Goal: Answer question/provide support: Answer question/provide support

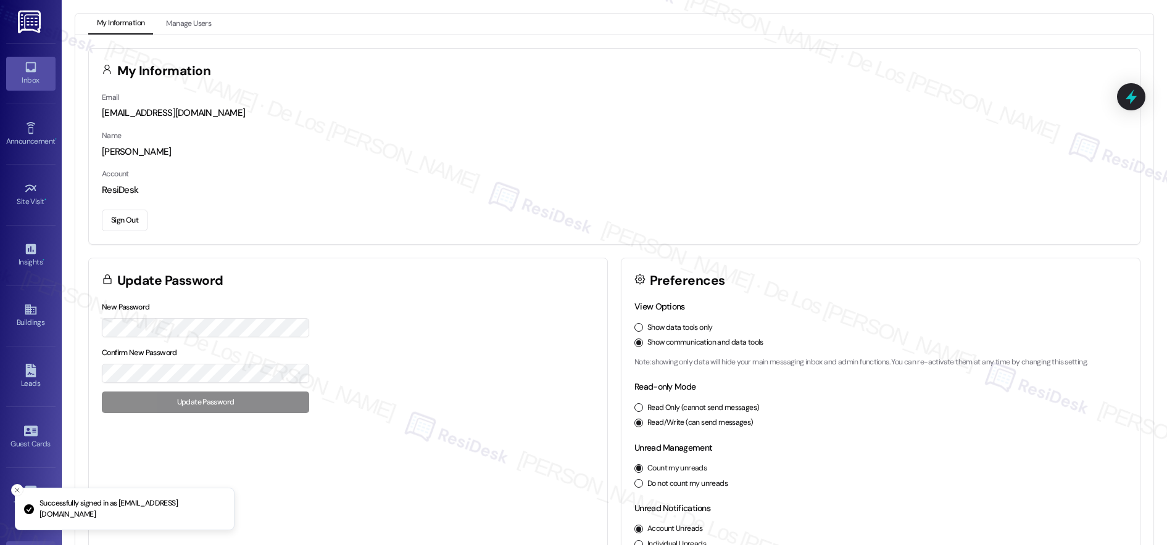
scroll to position [1, 0]
click at [29, 74] on div "Inbox" at bounding box center [31, 80] width 62 height 12
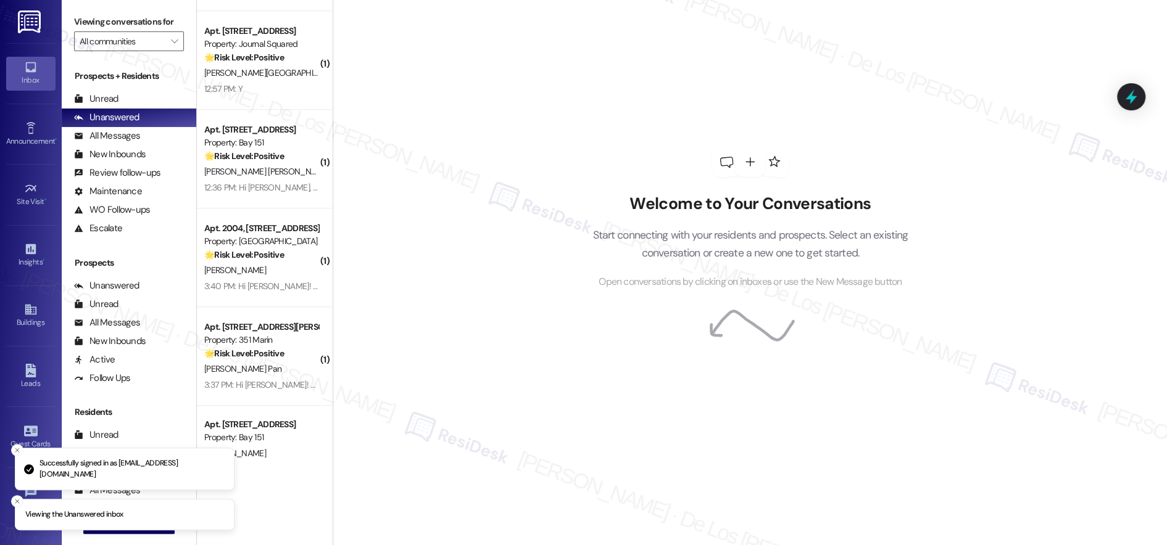
scroll to position [489, 0]
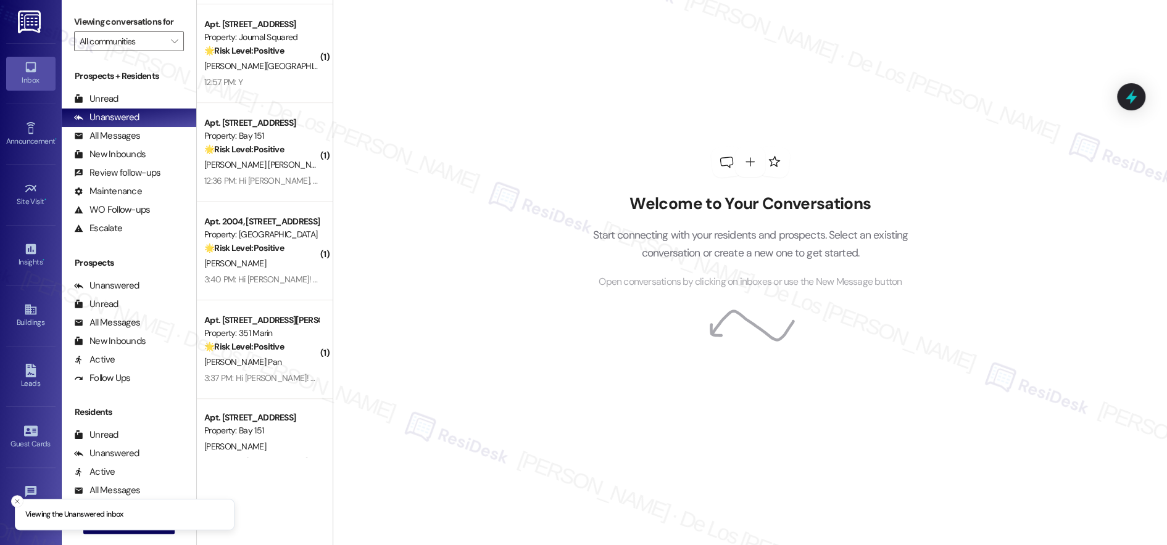
click at [141, 26] on label "Viewing conversations for" at bounding box center [129, 21] width 110 height 19
click at [138, 39] on input "All communities" at bounding box center [122, 41] width 85 height 20
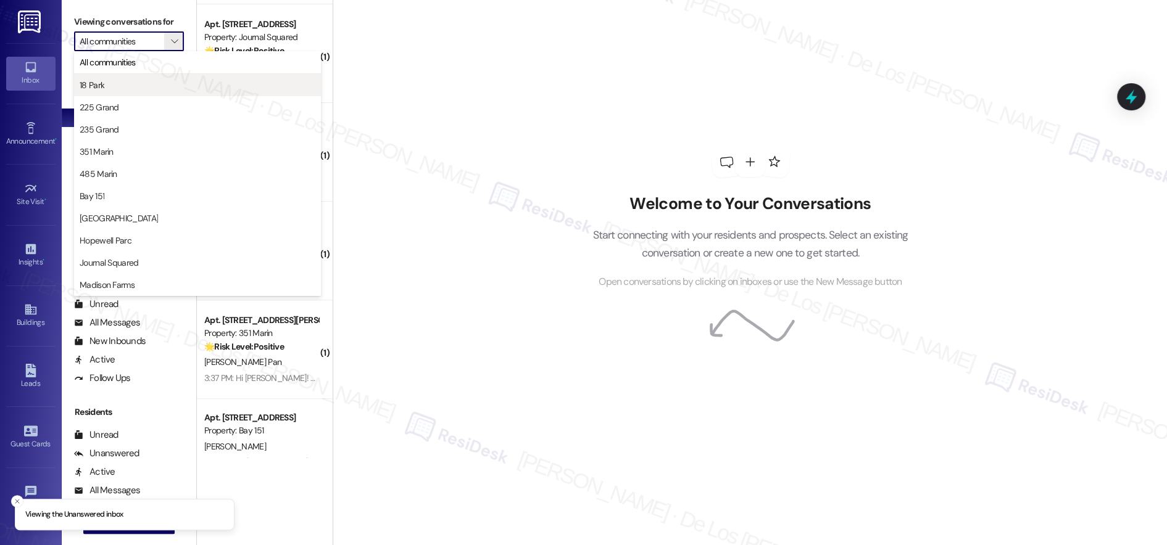
click at [130, 94] on button "18 Park" at bounding box center [197, 85] width 247 height 22
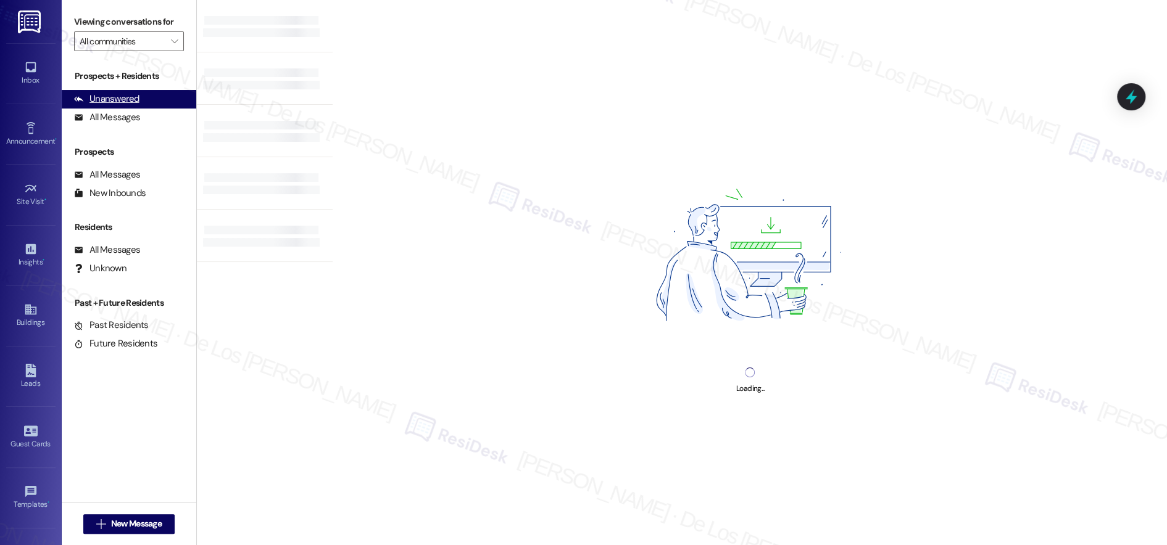
type input "18 Park"
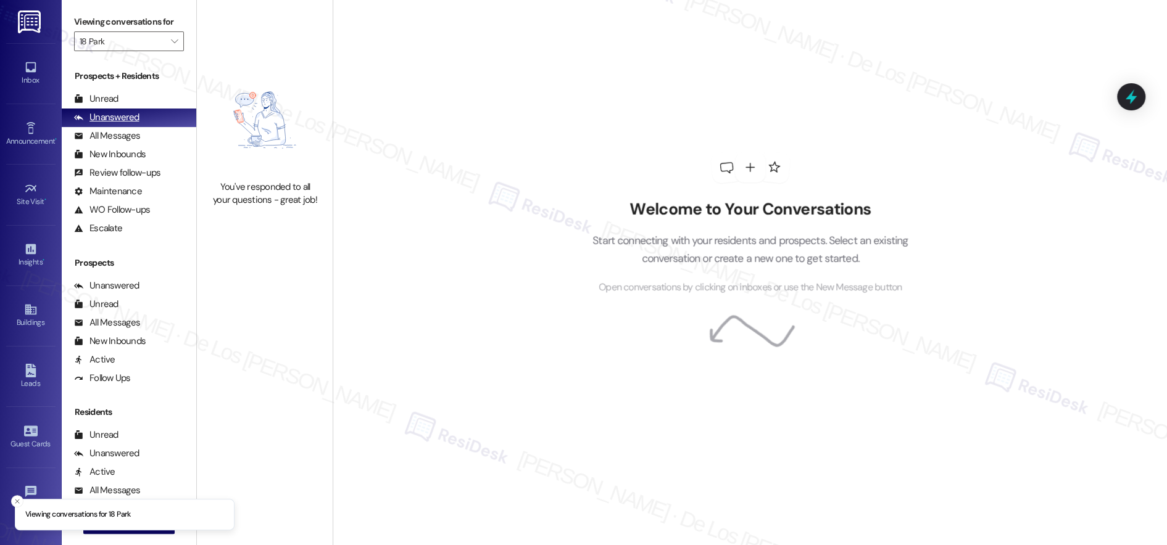
click at [144, 119] on div "Unanswered (0)" at bounding box center [129, 118] width 135 height 19
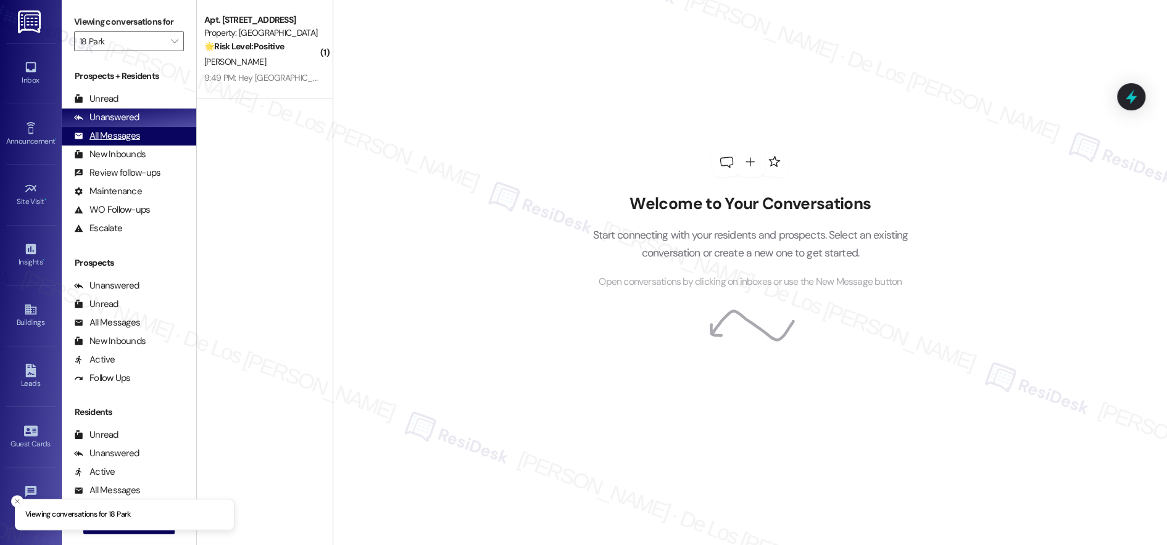
click at [135, 139] on div "All Messages" at bounding box center [107, 136] width 66 height 13
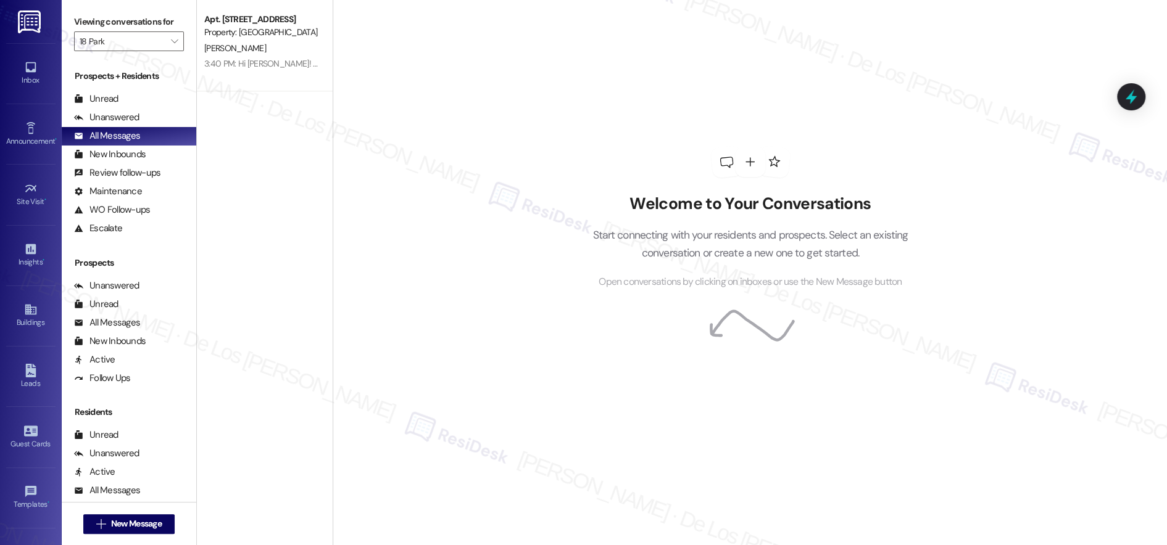
scroll to position [1618, 0]
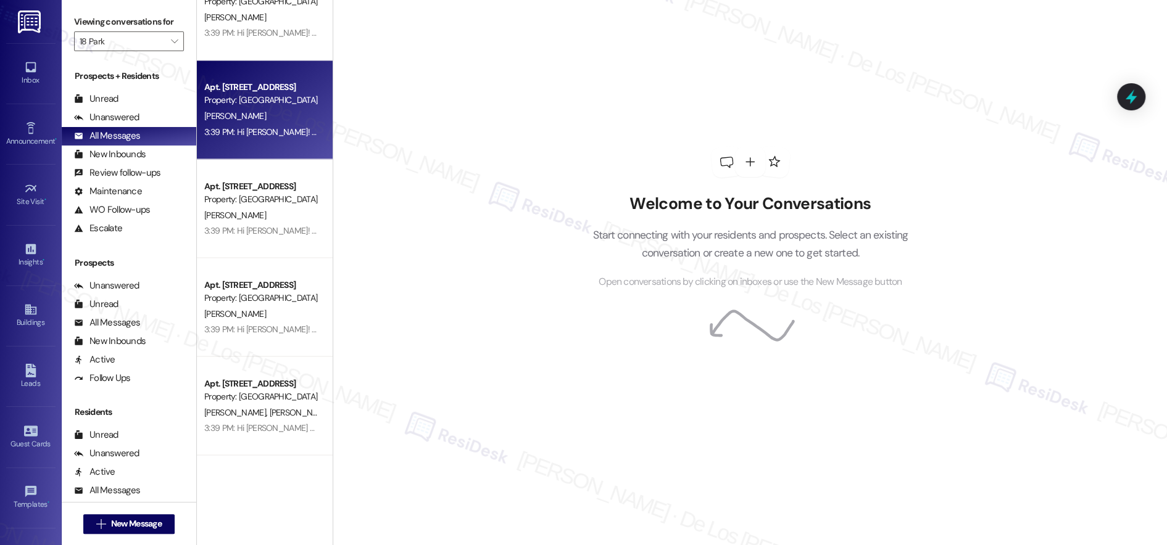
click at [280, 144] on div "Apt. [STREET_ADDRESS] Property: 18 Park [PERSON_NAME] 3:39 PM: Hi [PERSON_NAME]…" at bounding box center [265, 109] width 136 height 99
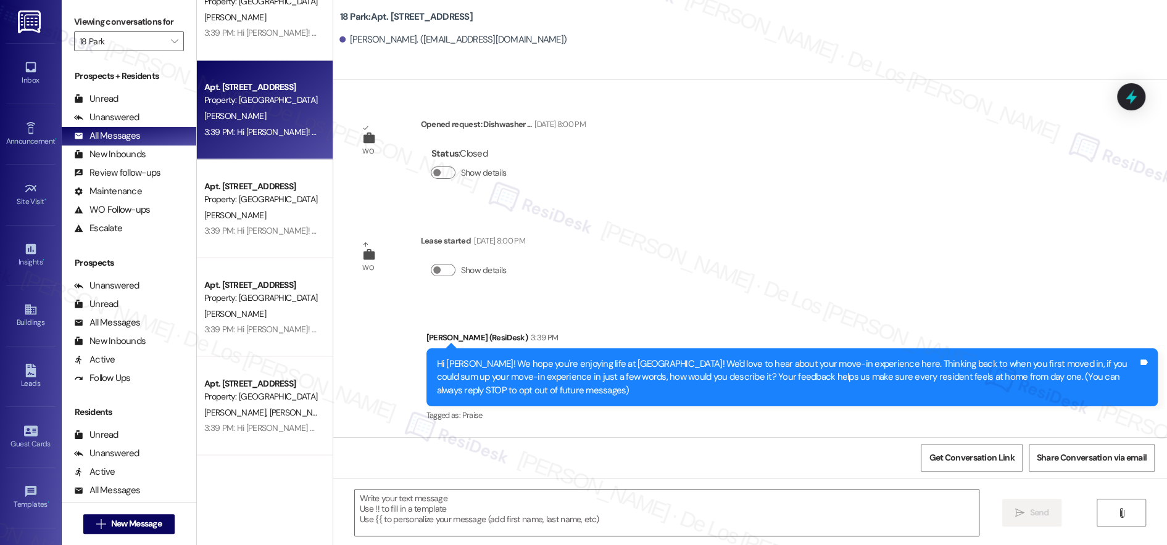
type textarea "Fetching suggested responses. Please feel free to read through the conversation…"
click at [164, 49] on button "" at bounding box center [174, 41] width 20 height 20
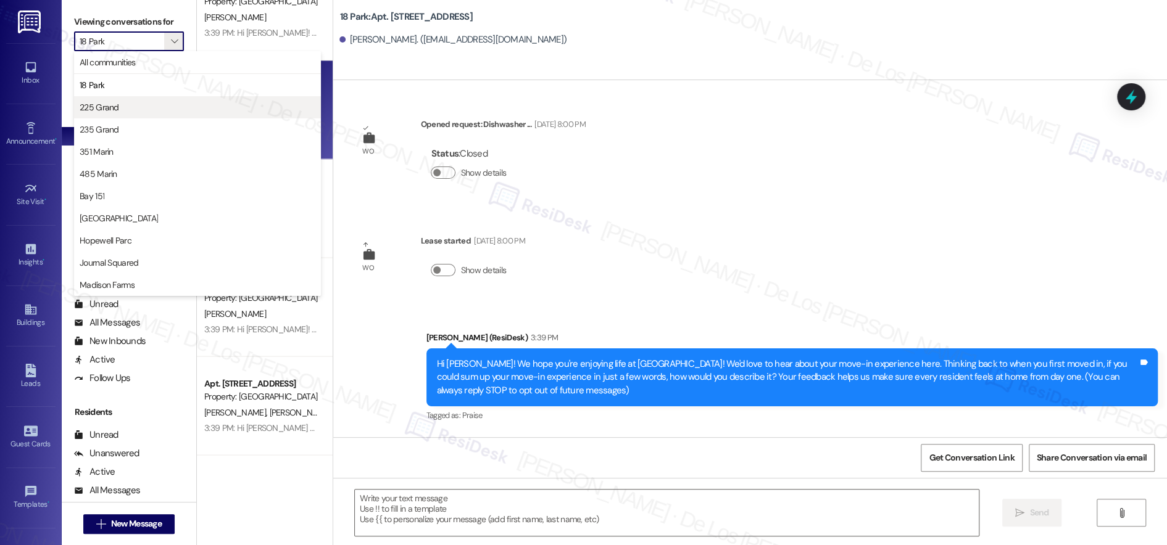
click at [126, 111] on span "225 Grand" at bounding box center [198, 107] width 236 height 12
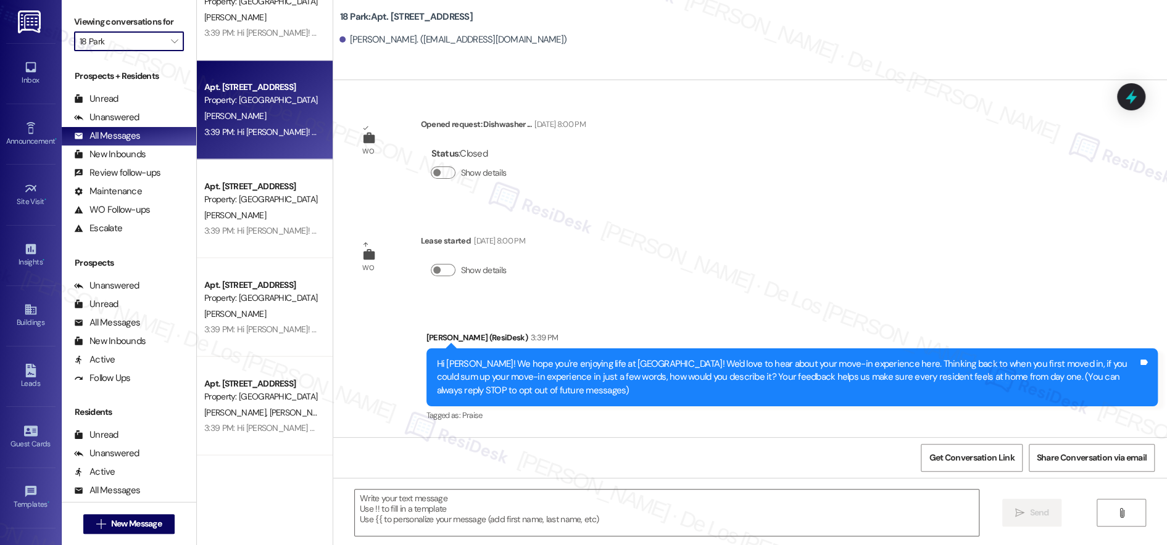
type input "225 Grand"
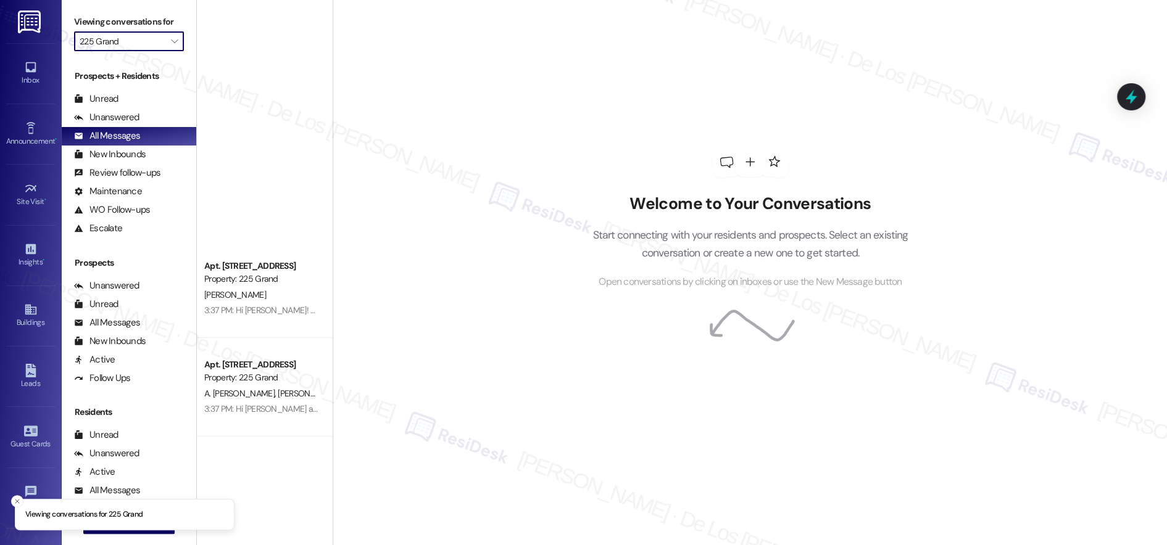
scroll to position [749, 0]
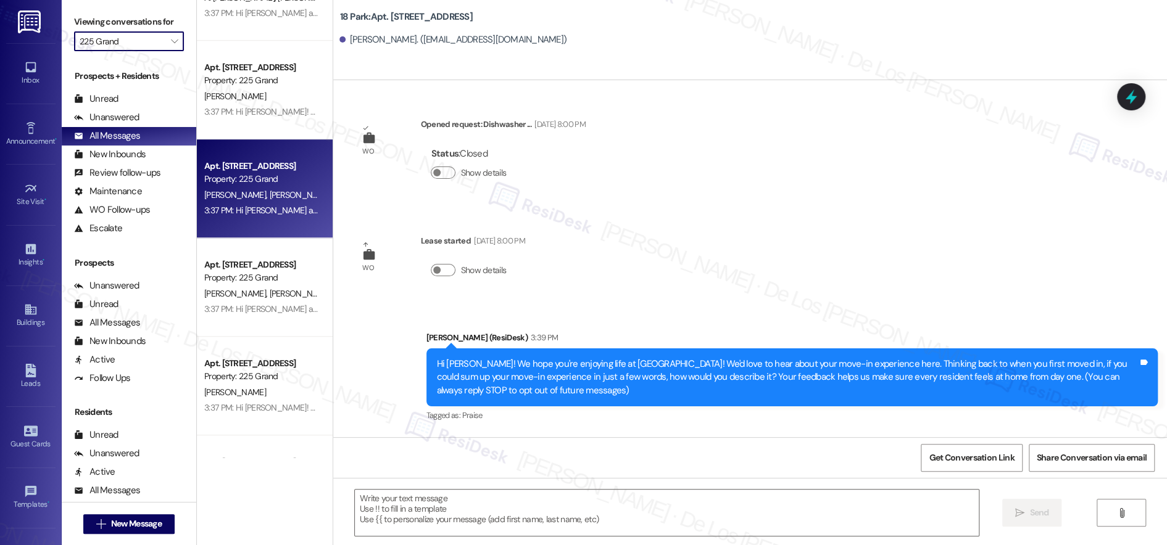
type textarea "Fetching suggested responses. Please feel free to read through the conversation…"
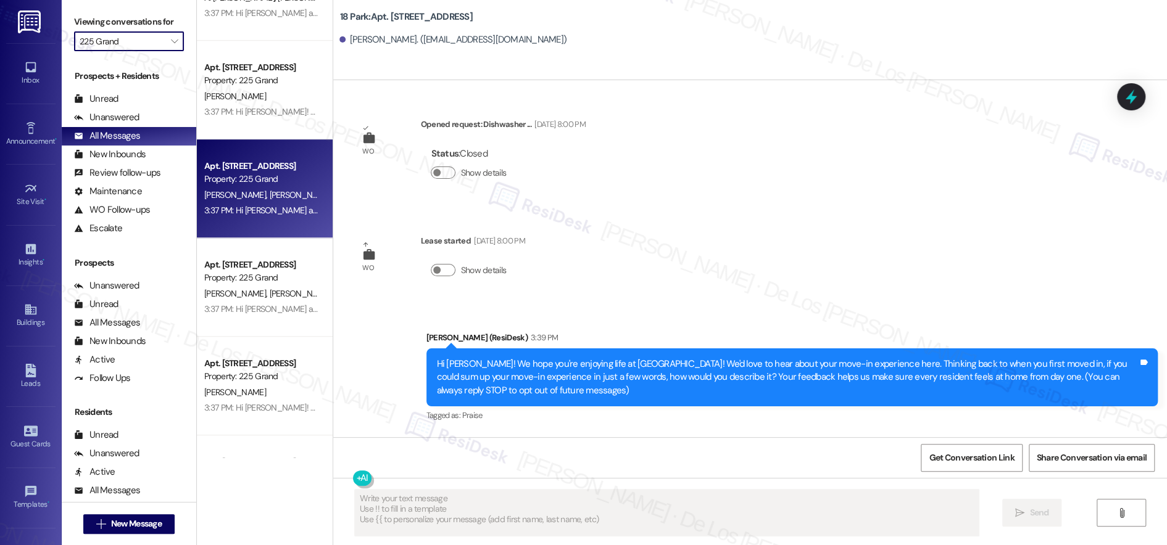
click at [244, 185] on div "Property: 225 Grand" at bounding box center [261, 179] width 114 height 13
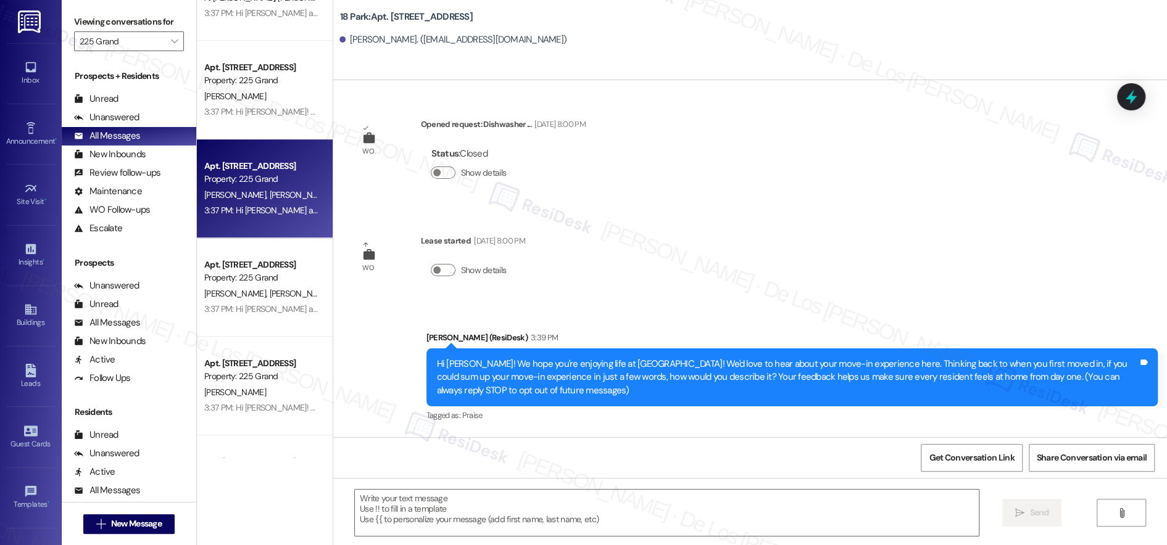
type textarea "Fetching suggested responses. Please feel free to read through the conversation…"
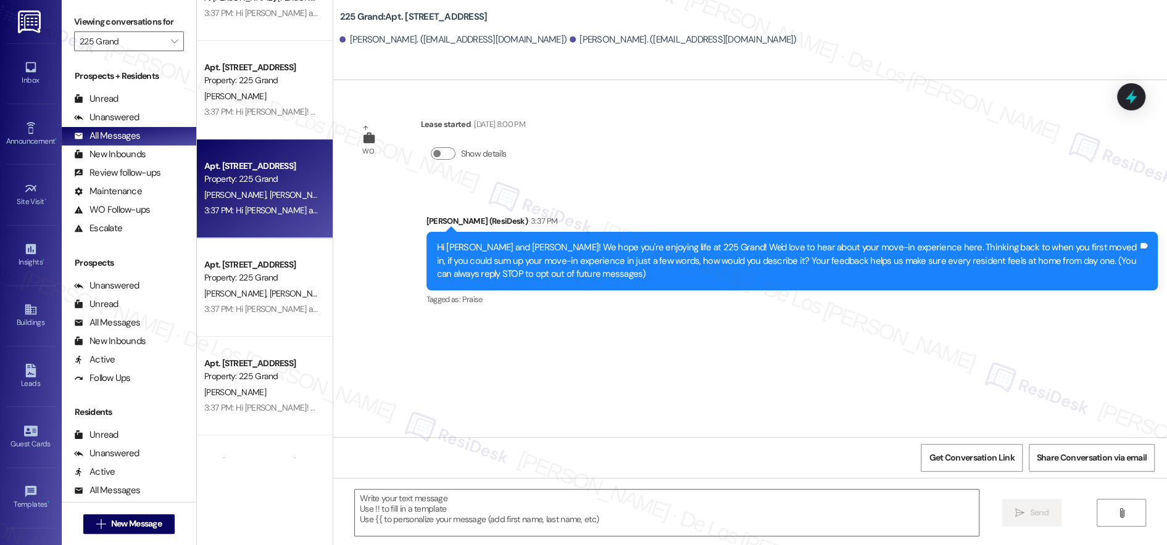
scroll to position [1085, 0]
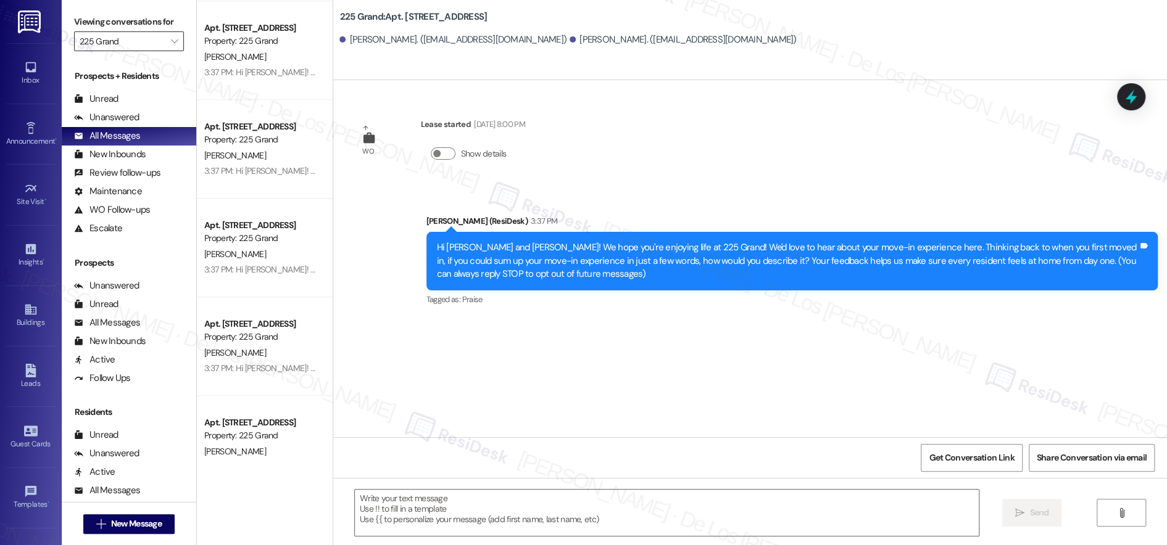
click at [116, 39] on input "225 Grand" at bounding box center [122, 41] width 85 height 20
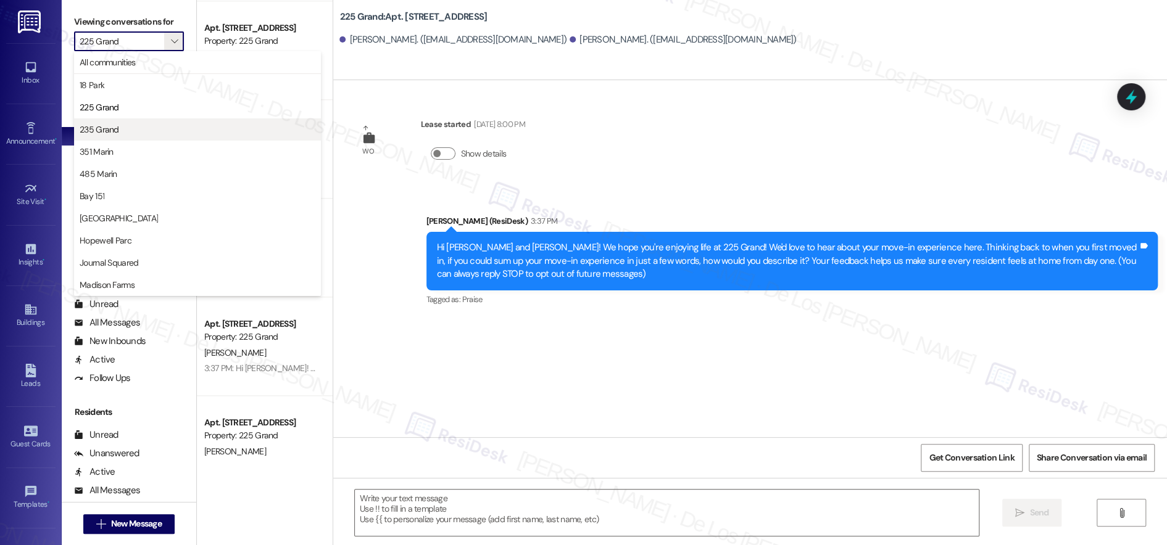
click at [118, 133] on span "235 Grand" at bounding box center [198, 129] width 236 height 12
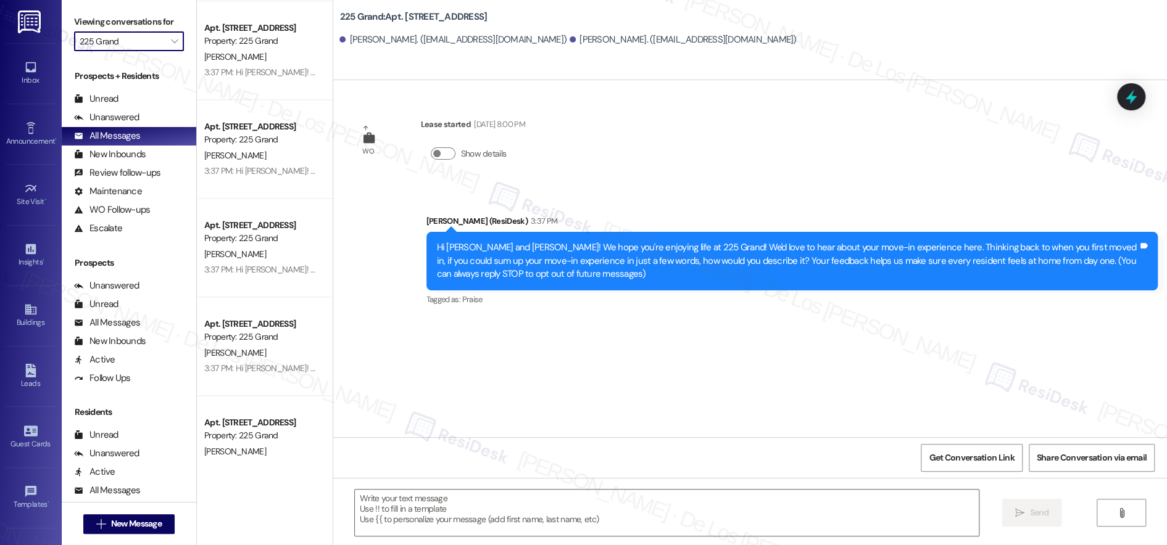
type input "235 Grand"
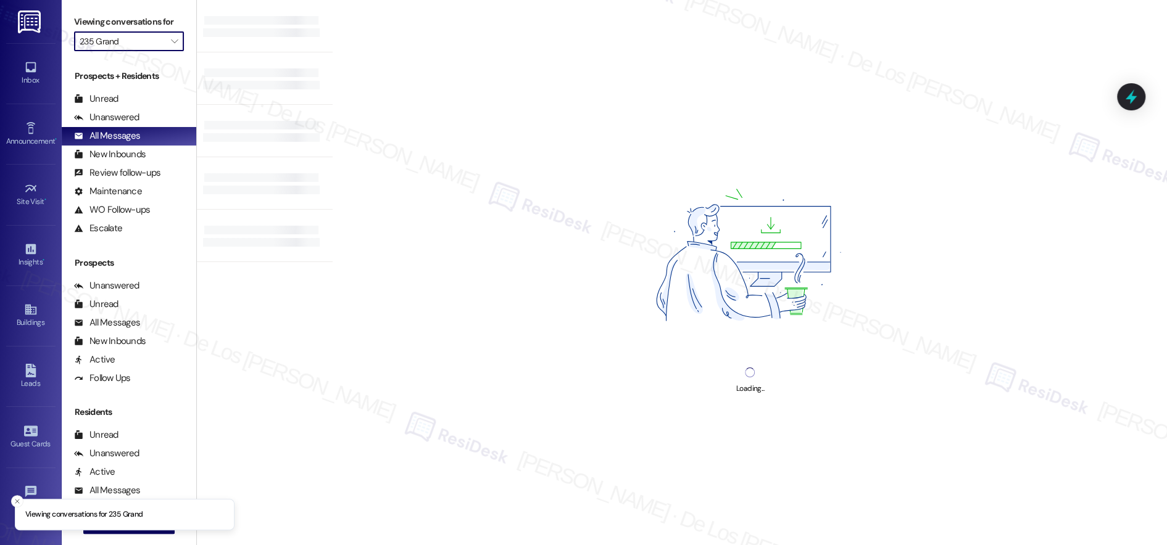
click at [146, 46] on input "235 Grand" at bounding box center [122, 41] width 85 height 20
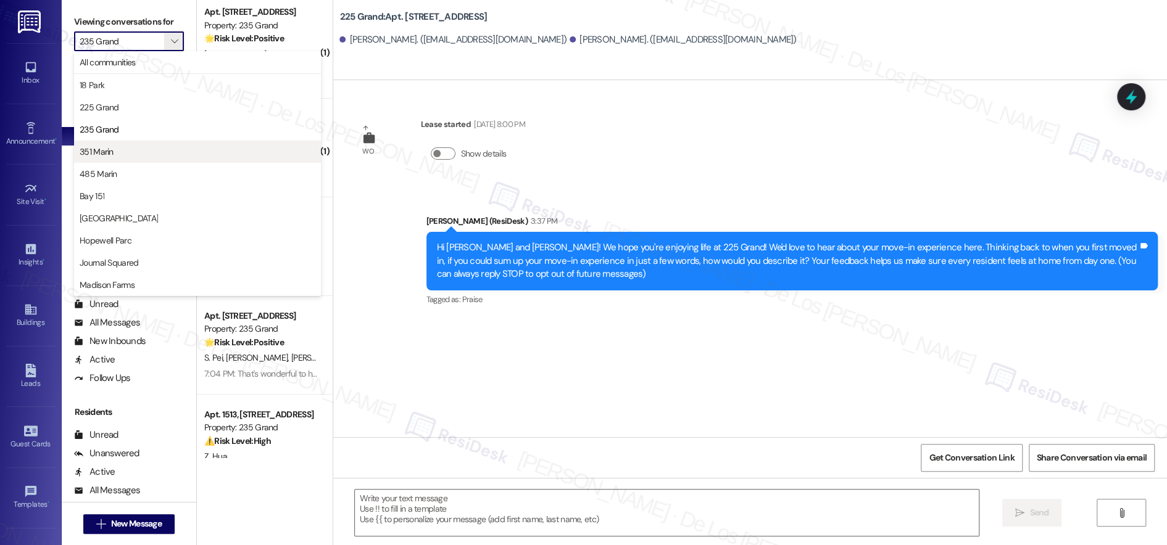
type textarea "Fetching suggested responses. Please feel free to read through the conversation…"
click at [128, 153] on span "351 Marin" at bounding box center [198, 152] width 236 height 12
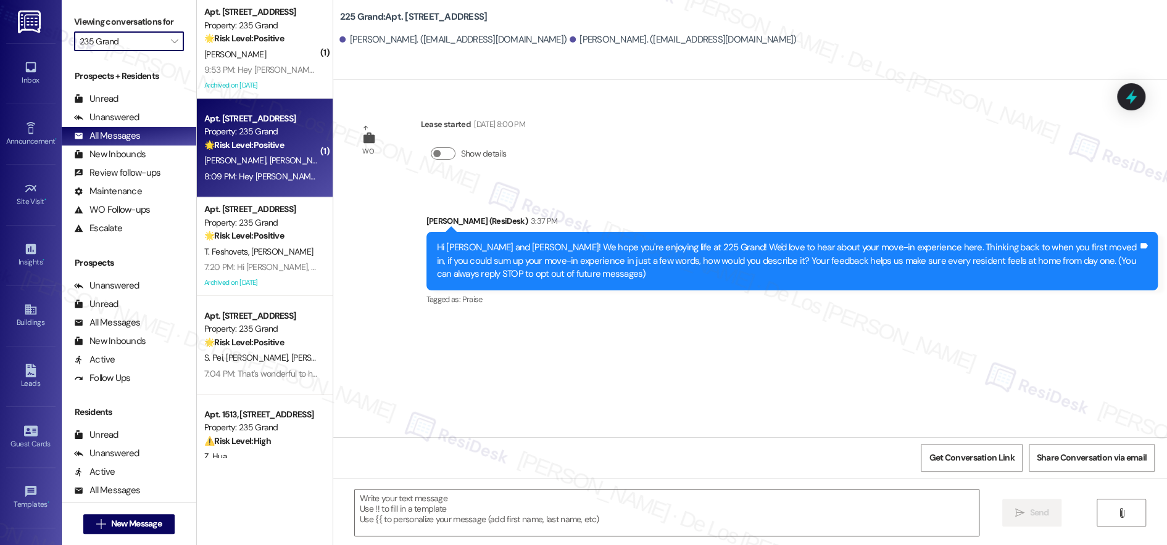
type input "351 Marin"
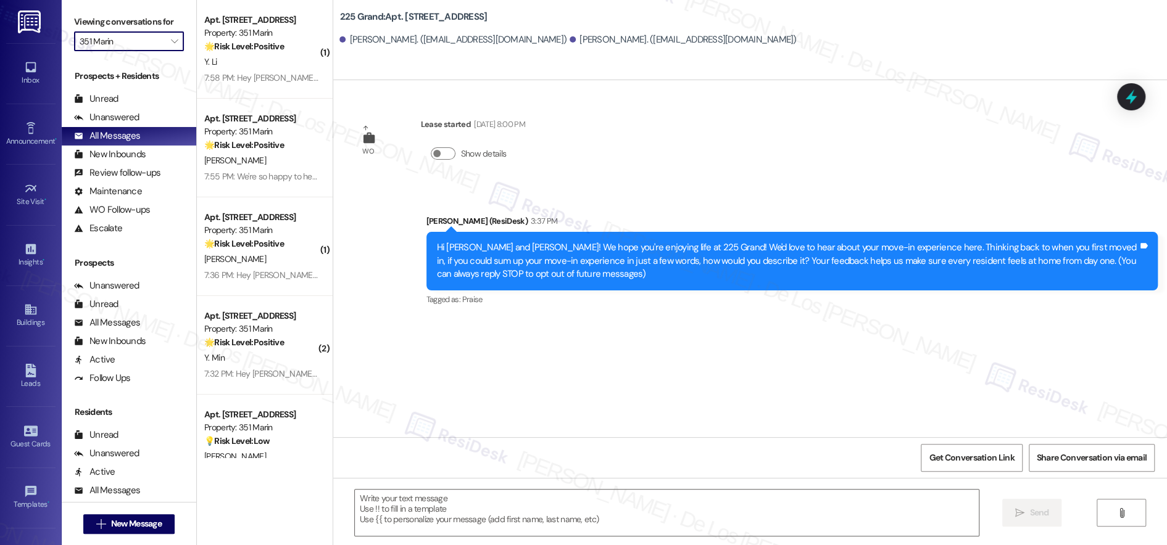
type textarea "Fetching suggested responses. Please feel free to read through the conversation…"
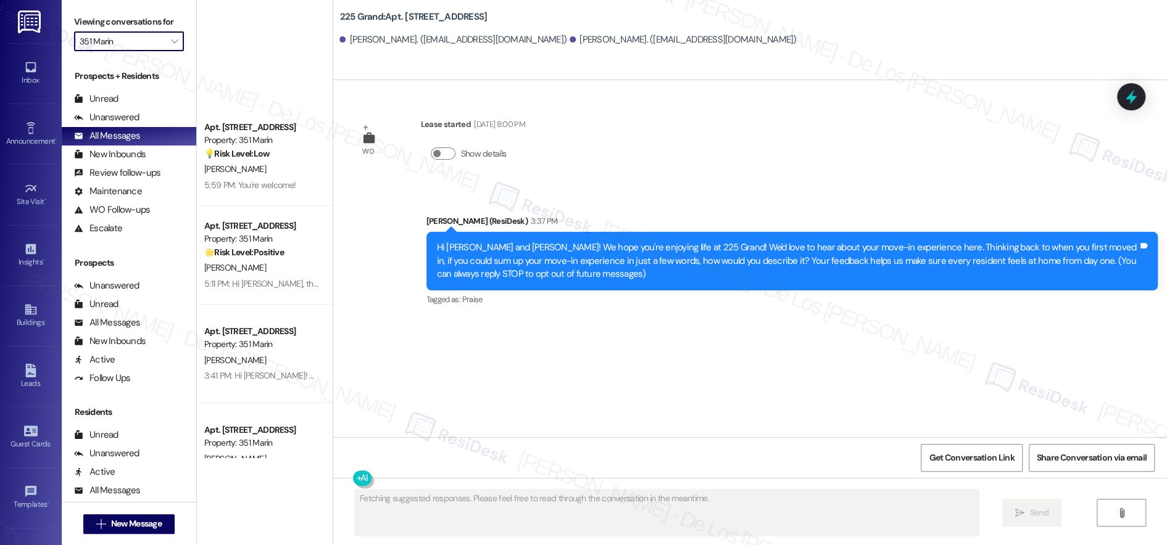
scroll to position [513, 0]
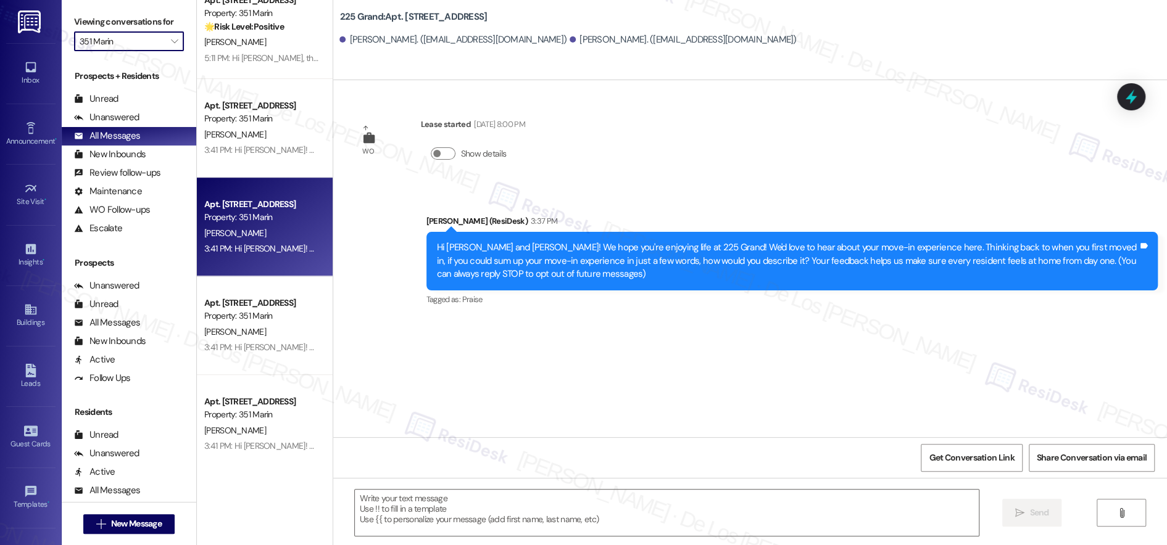
click at [269, 229] on div "[PERSON_NAME]" at bounding box center [261, 233] width 117 height 15
type textarea "Fetching suggested responses. Please feel free to read through the conversation…"
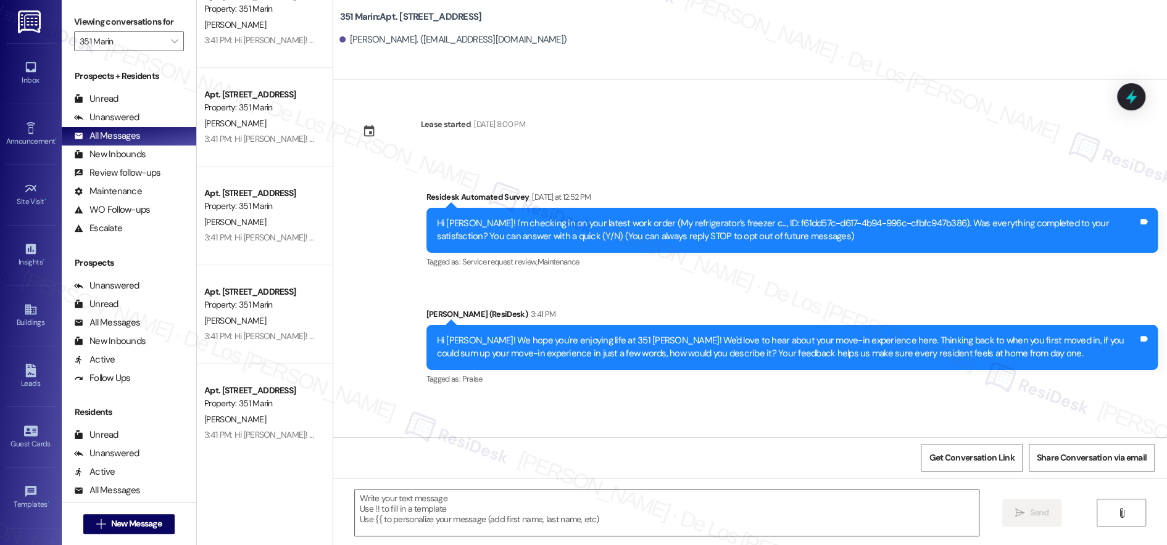
scroll to position [854, 0]
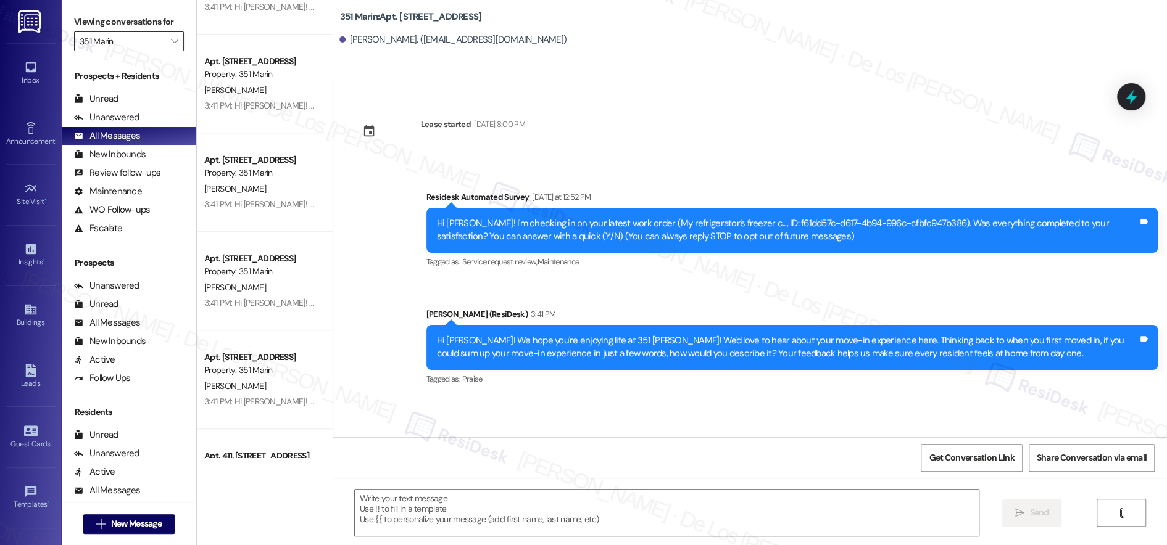
click at [123, 42] on input "351 Marin" at bounding box center [122, 41] width 85 height 20
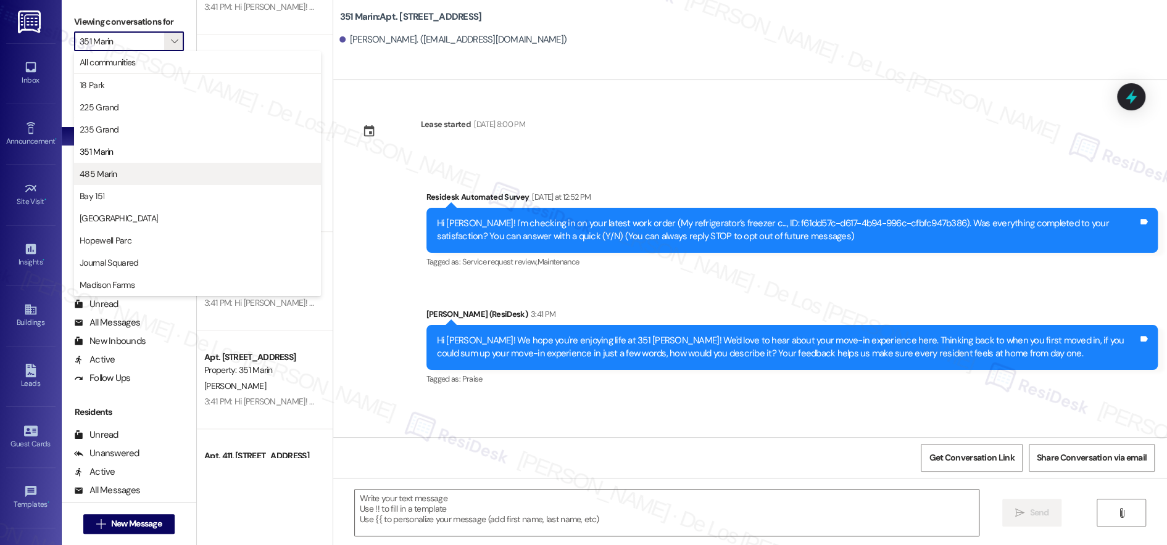
click at [130, 176] on span "485 Marin" at bounding box center [198, 174] width 236 height 12
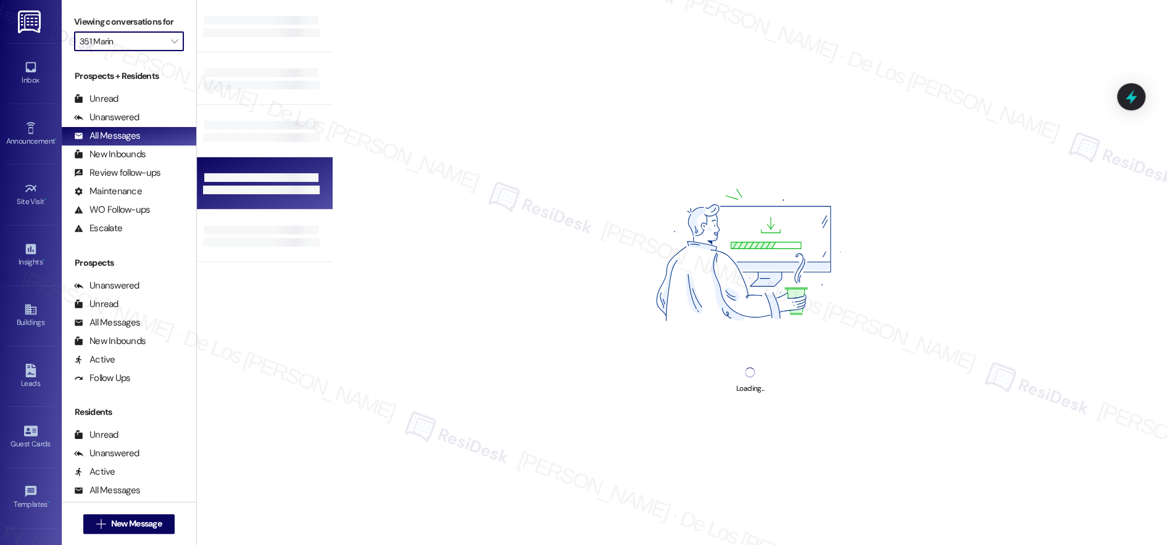
type input "485 Marin"
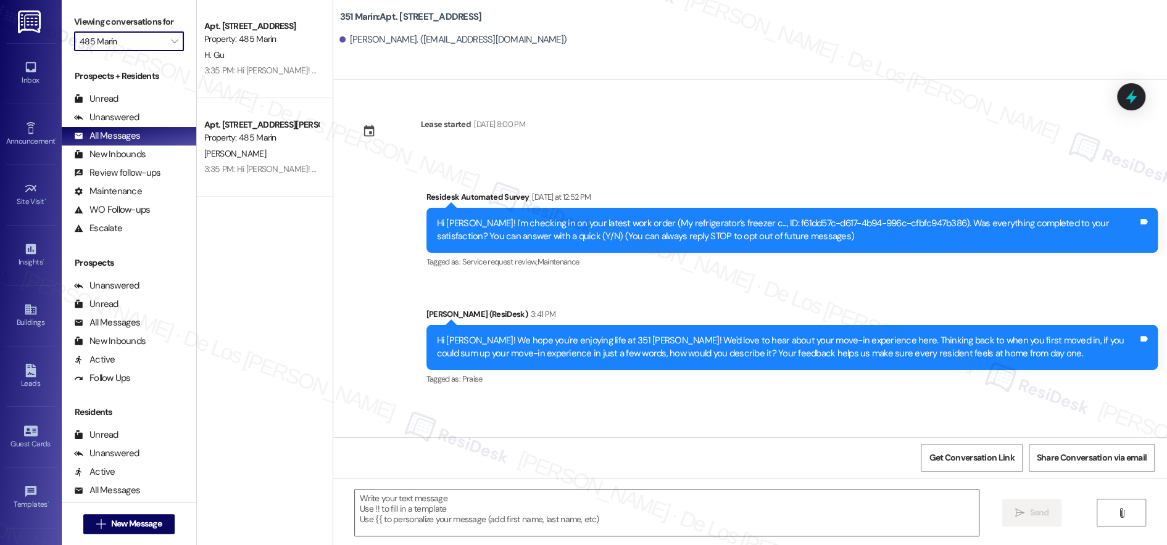
type textarea "Fetching suggested responses. Please feel free to read through the conversation…"
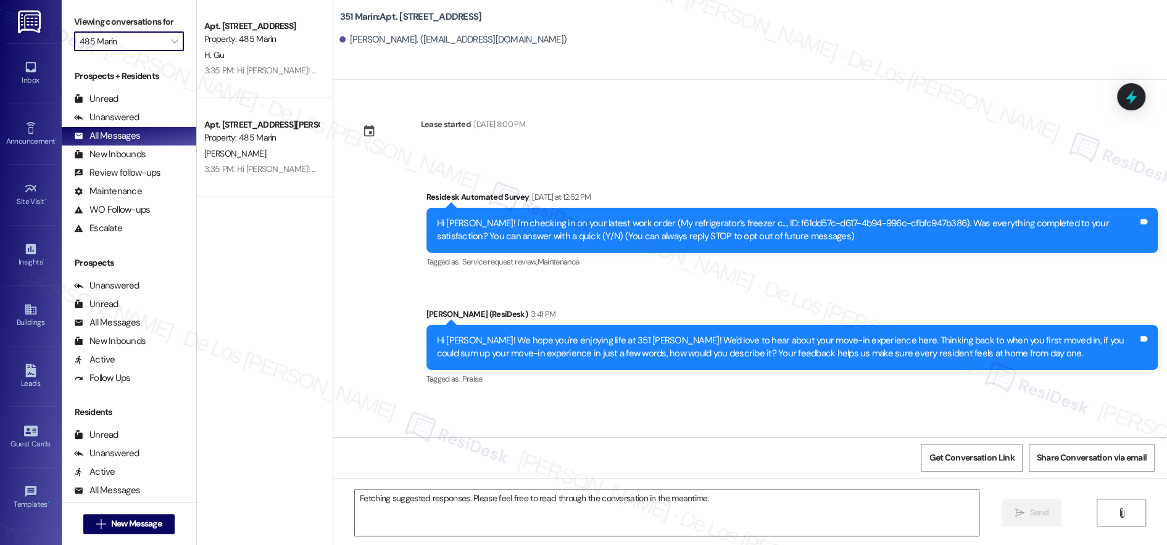
scroll to position [505, 0]
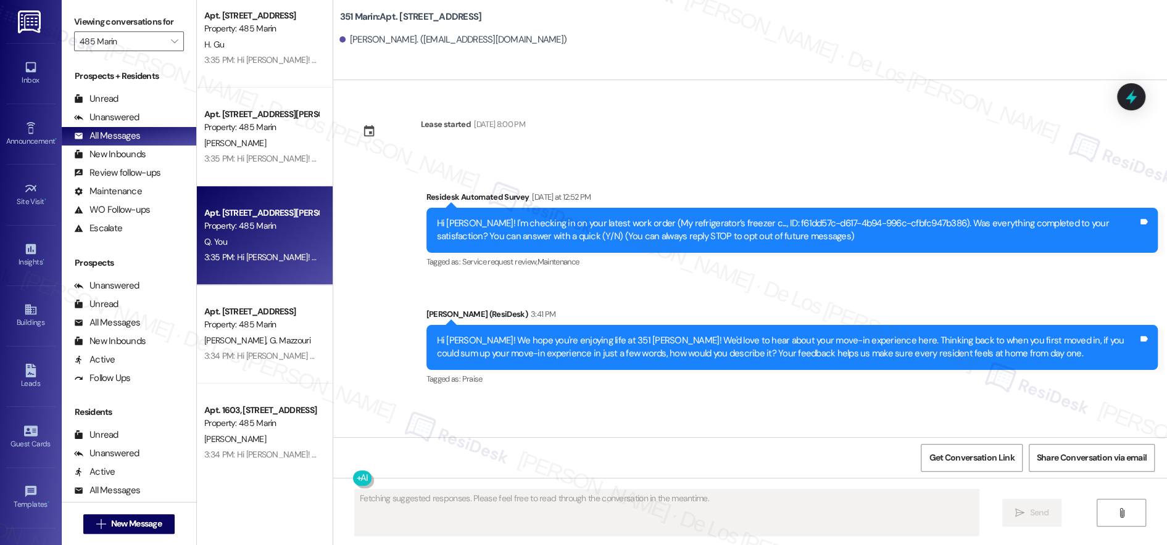
click at [225, 221] on div "Property: 485 Marin" at bounding box center [261, 226] width 114 height 13
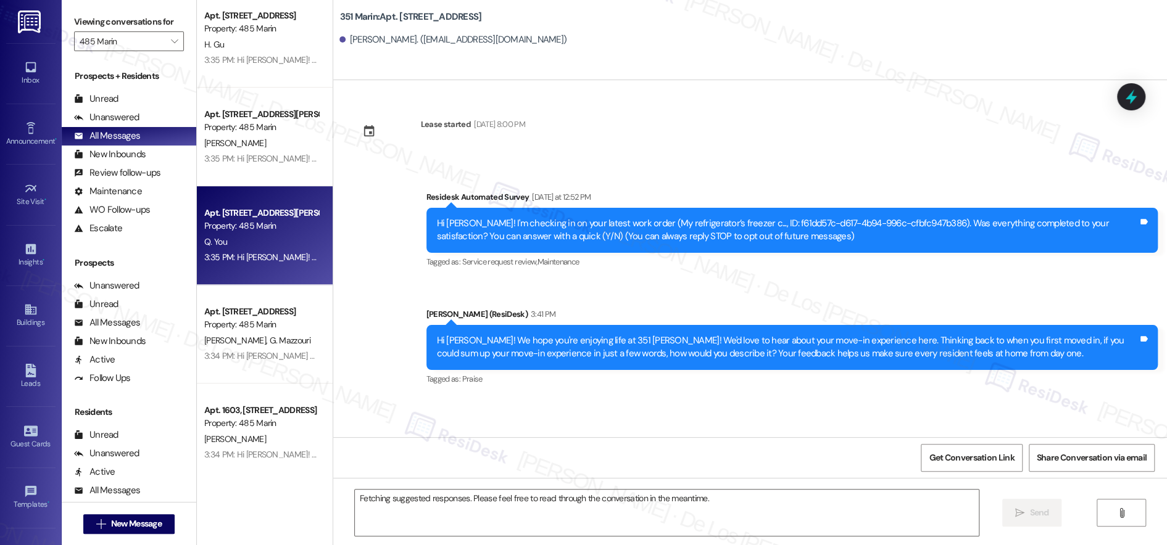
type textarea "Fetching suggested responses. Please feel free to read through the conversation…"
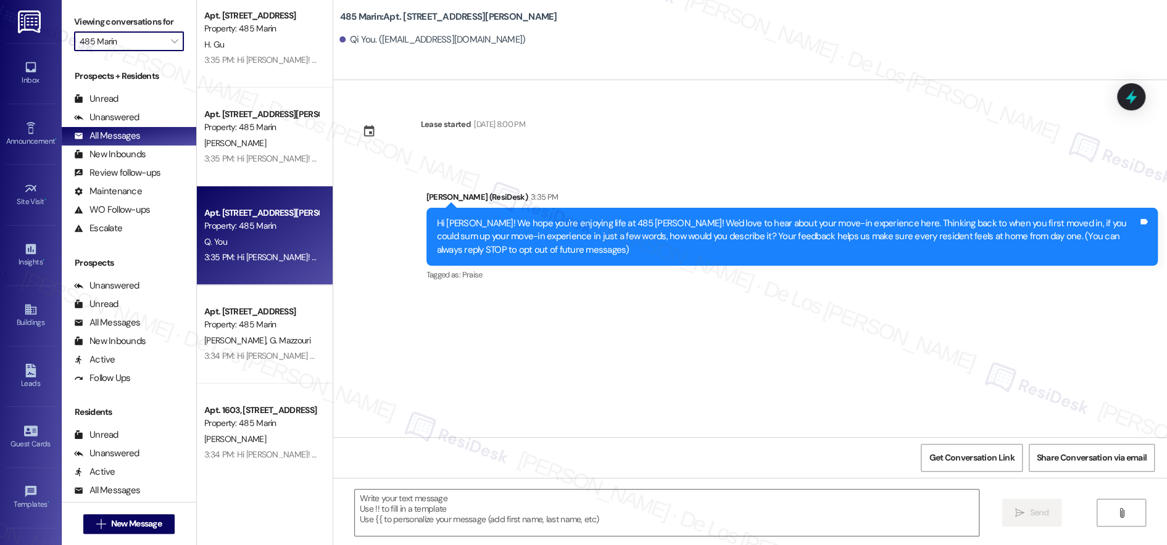
click at [147, 40] on input "485 Marin" at bounding box center [122, 41] width 85 height 20
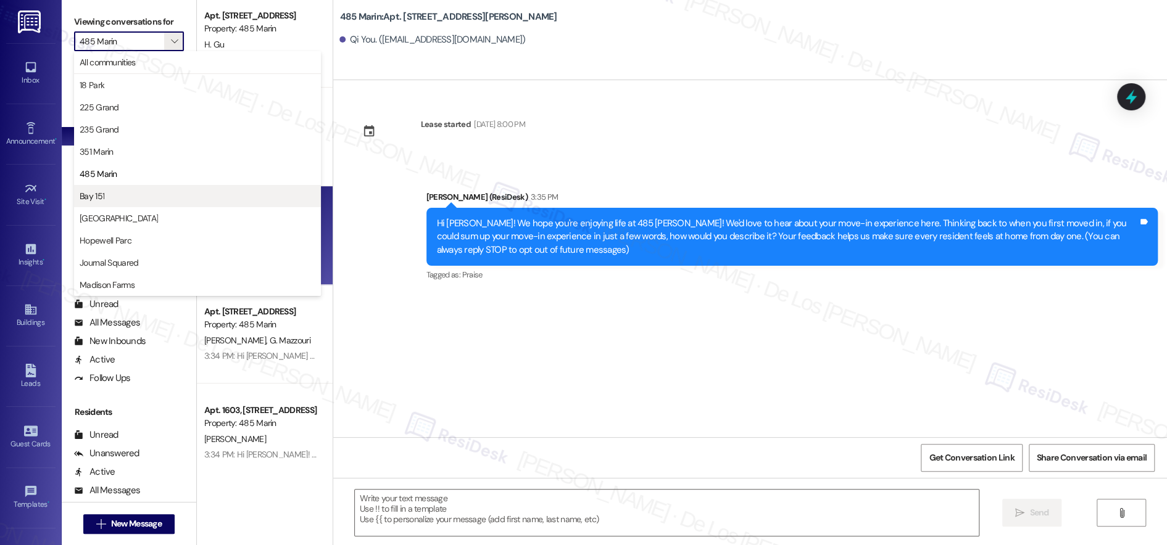
click at [153, 195] on span "Bay 151" at bounding box center [198, 196] width 236 height 12
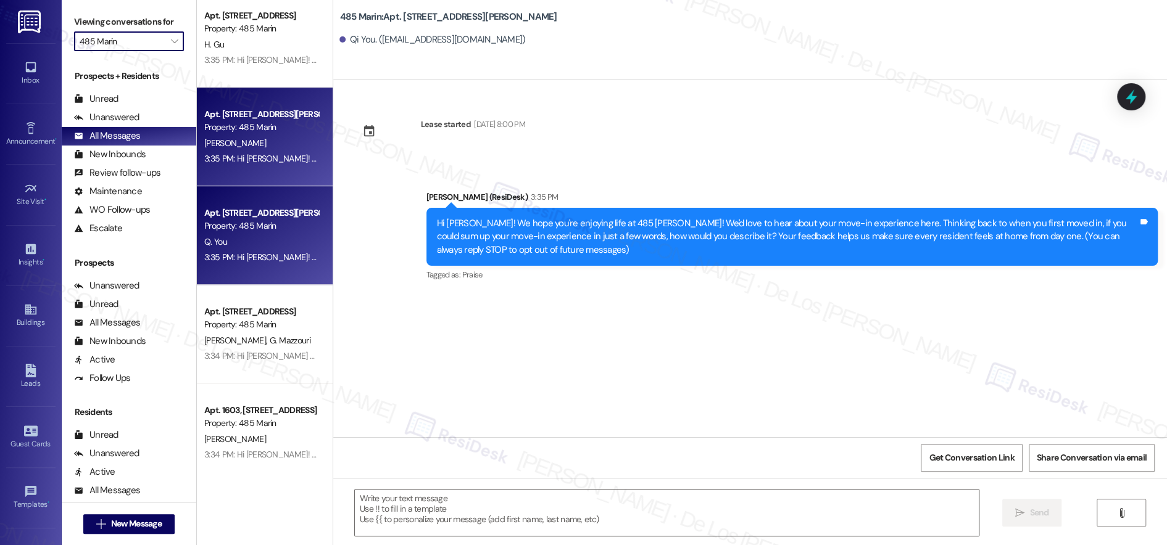
type input "Bay 151"
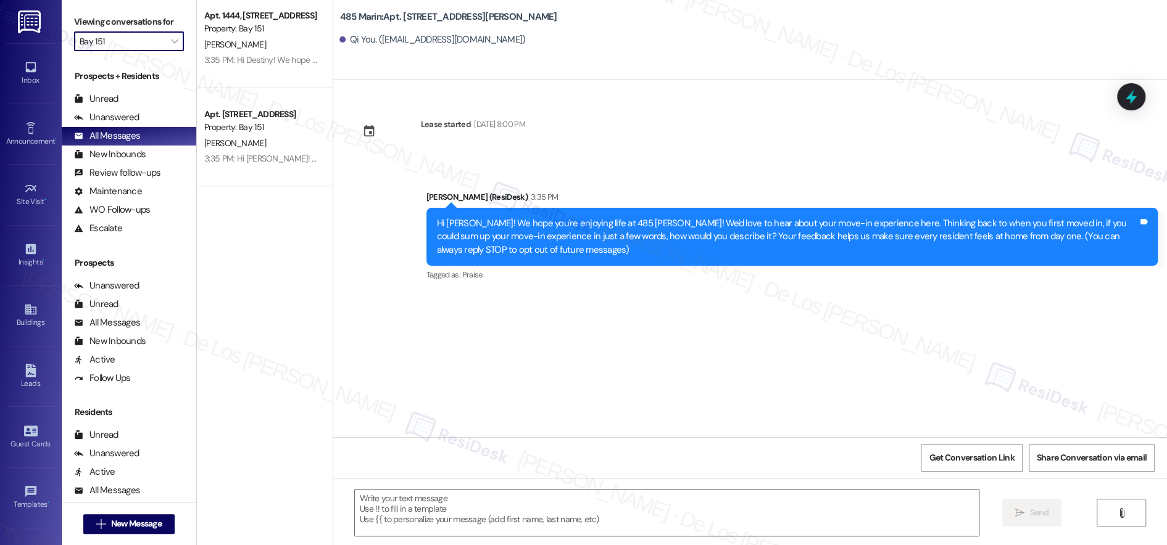
type textarea "Fetching suggested responses. Please feel free to read through the conversation…"
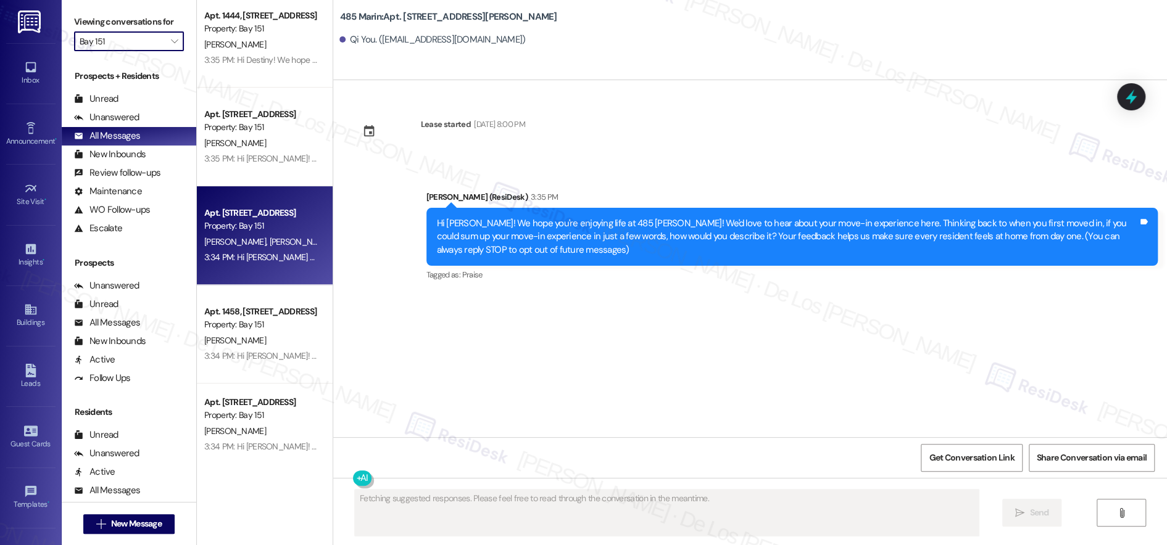
scroll to position [508, 0]
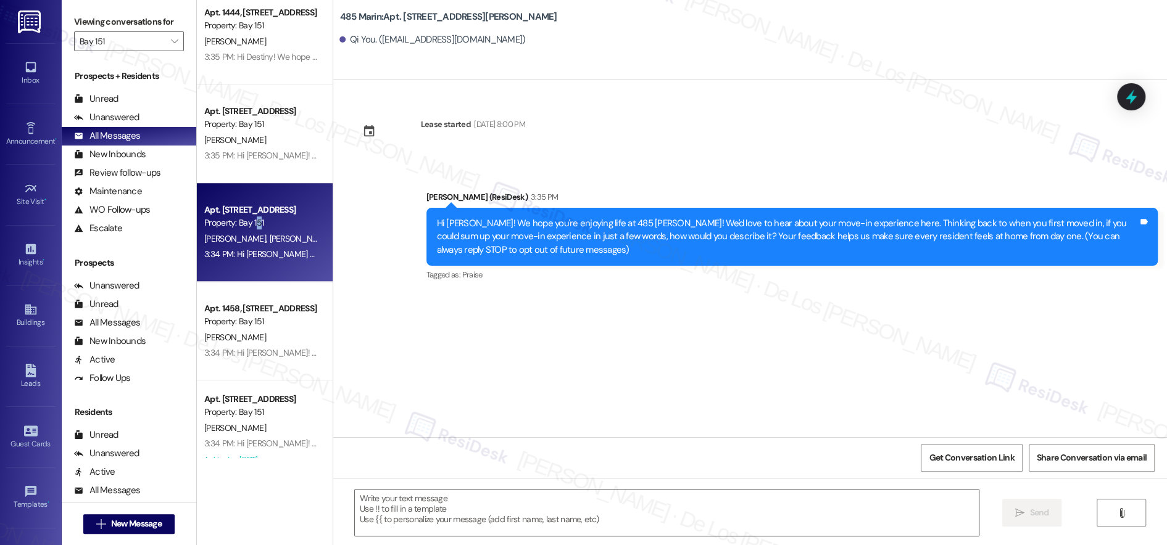
click at [248, 230] on div "Apt. [STREET_ADDRESS]" at bounding box center [261, 216] width 117 height 29
type textarea "Fetching suggested responses. Please feel free to read through the conversation…"
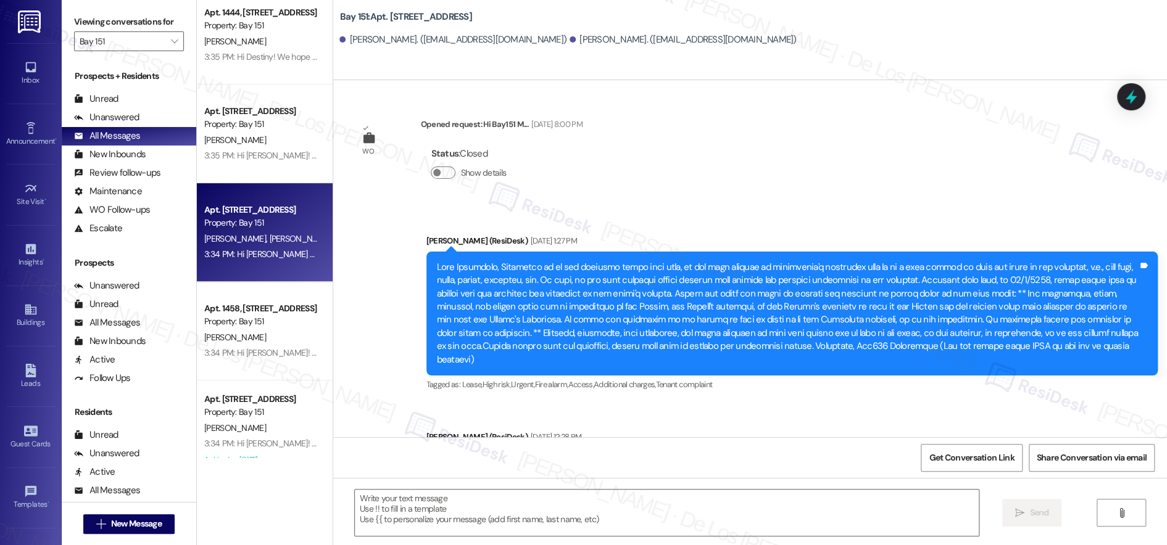
type textarea "Fetching suggested responses. Please feel free to read through the conversation…"
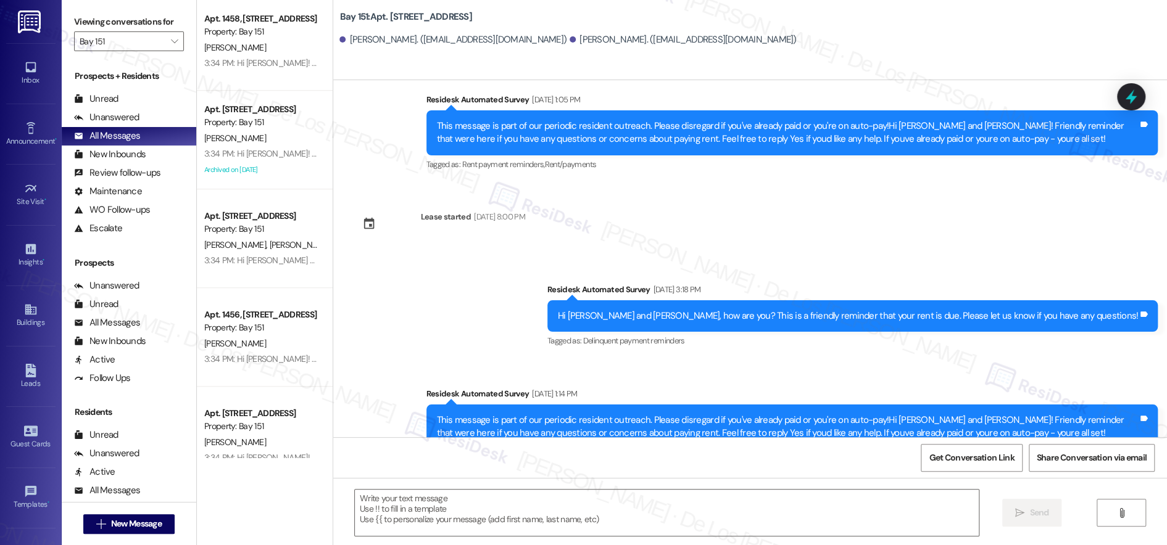
scroll to position [21936, 0]
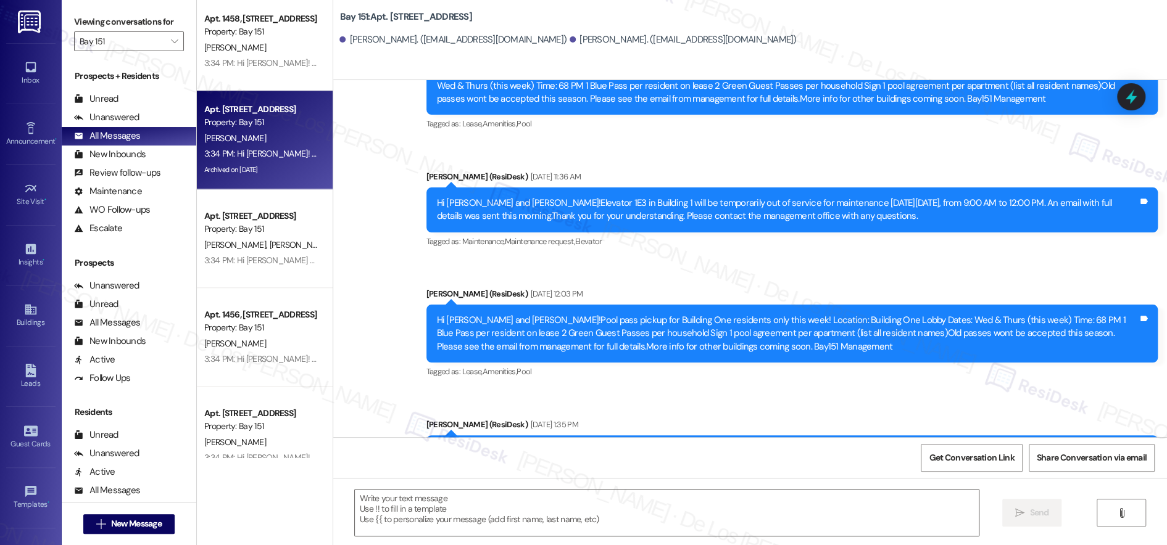
click at [244, 133] on div "[PERSON_NAME]" at bounding box center [261, 138] width 117 height 15
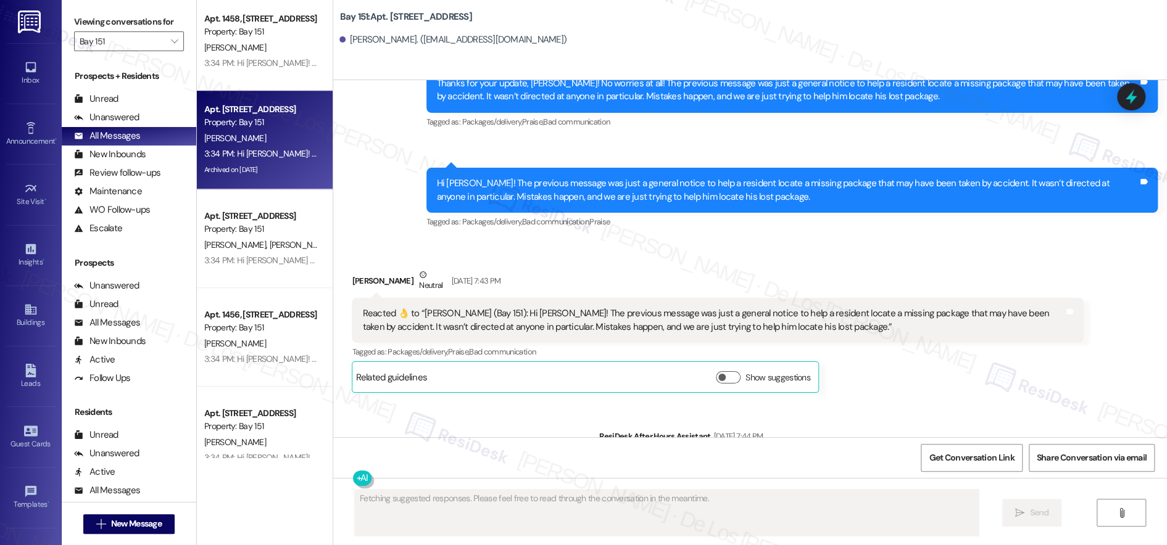
scroll to position [29142, 0]
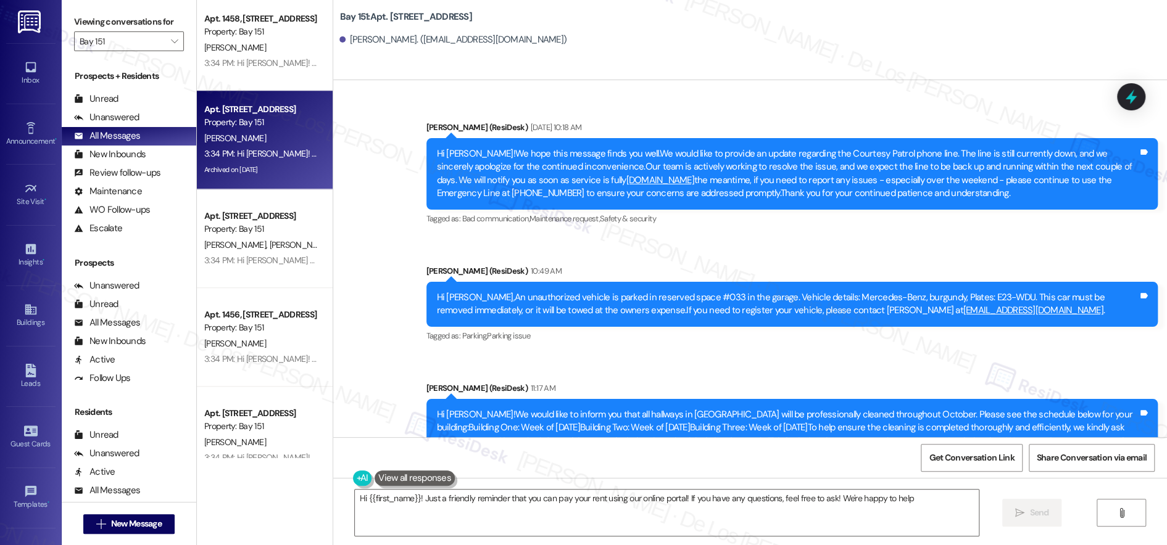
type textarea "Hi {{first_name}}! Just a friendly reminder that you can pay your rent using ou…"
click at [120, 43] on input "Bay 151" at bounding box center [122, 41] width 85 height 20
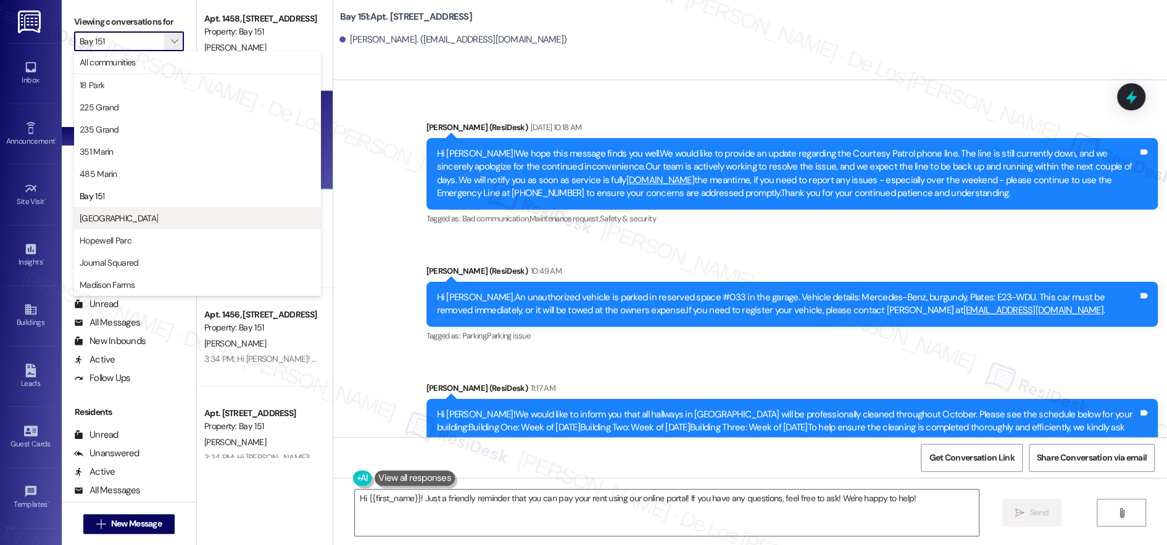
click at [122, 216] on span "[GEOGRAPHIC_DATA]" at bounding box center [119, 218] width 78 height 12
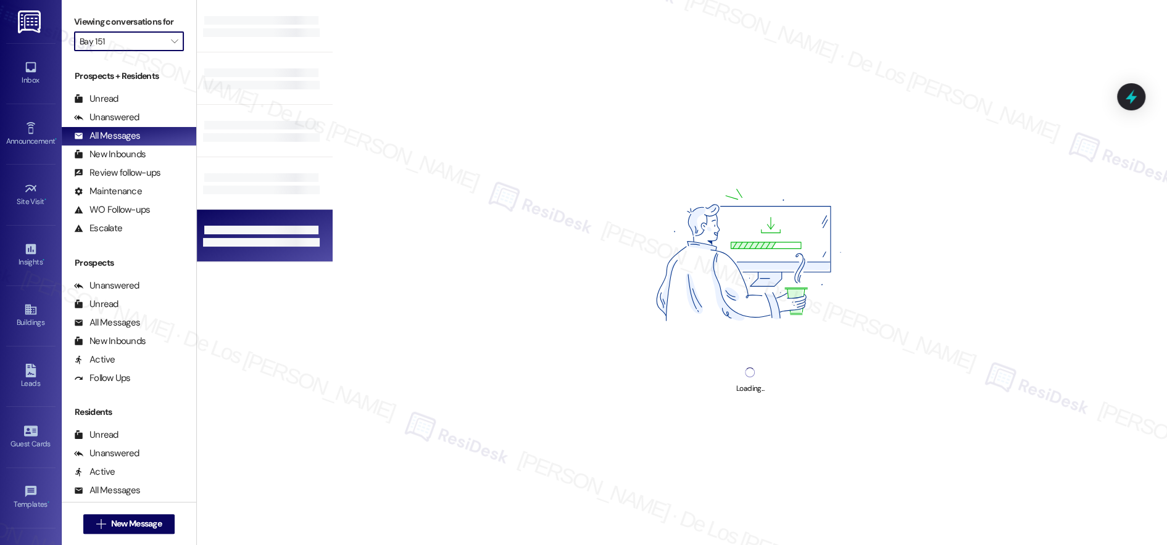
type input "[GEOGRAPHIC_DATA]"
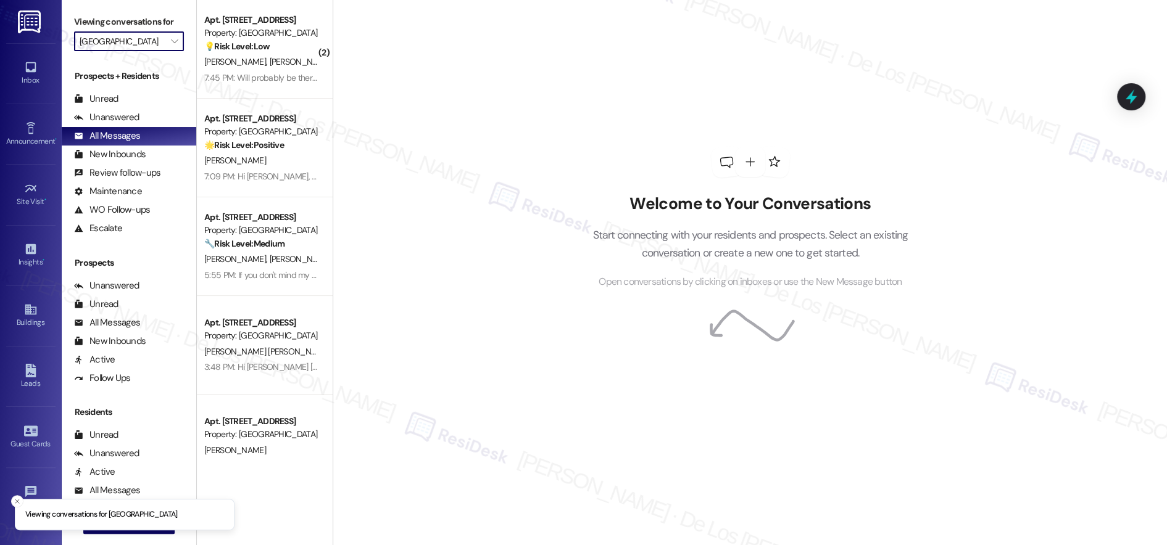
scroll to position [506, 0]
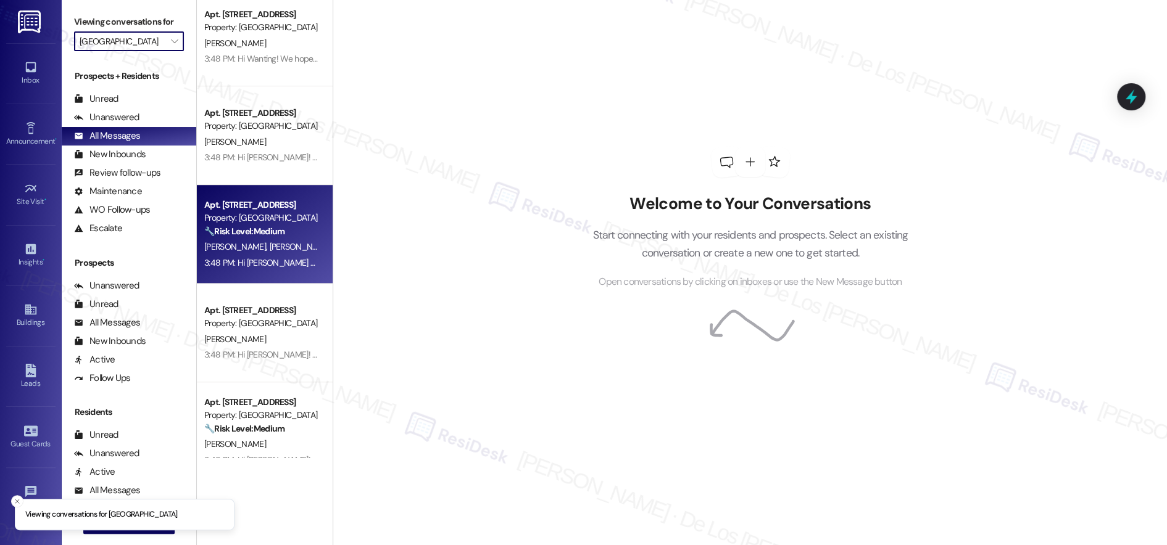
click at [276, 253] on div "[PERSON_NAME] [PERSON_NAME]" at bounding box center [261, 246] width 117 height 15
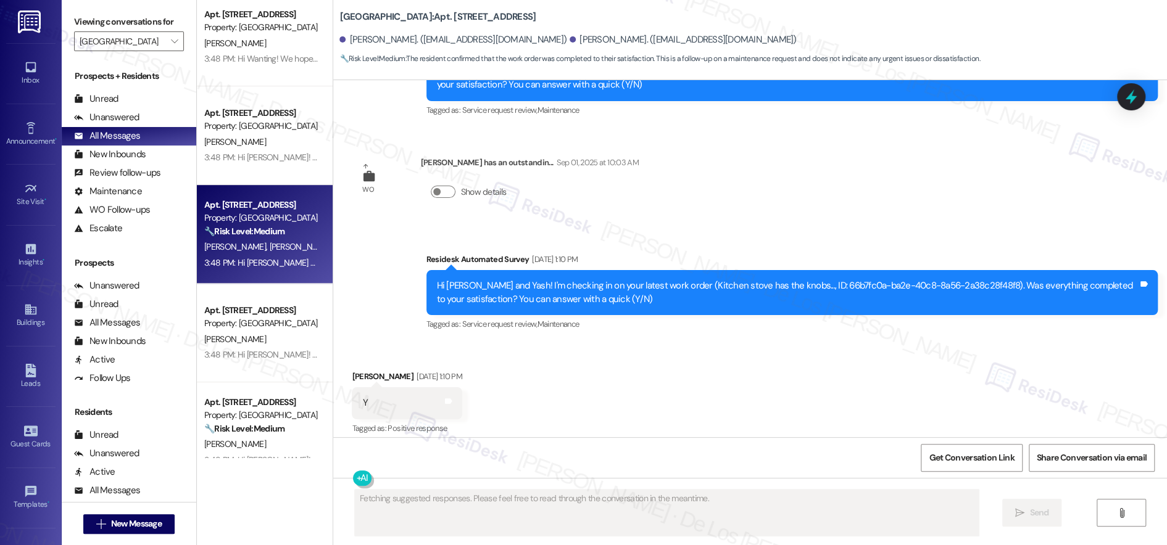
scroll to position [1165, 0]
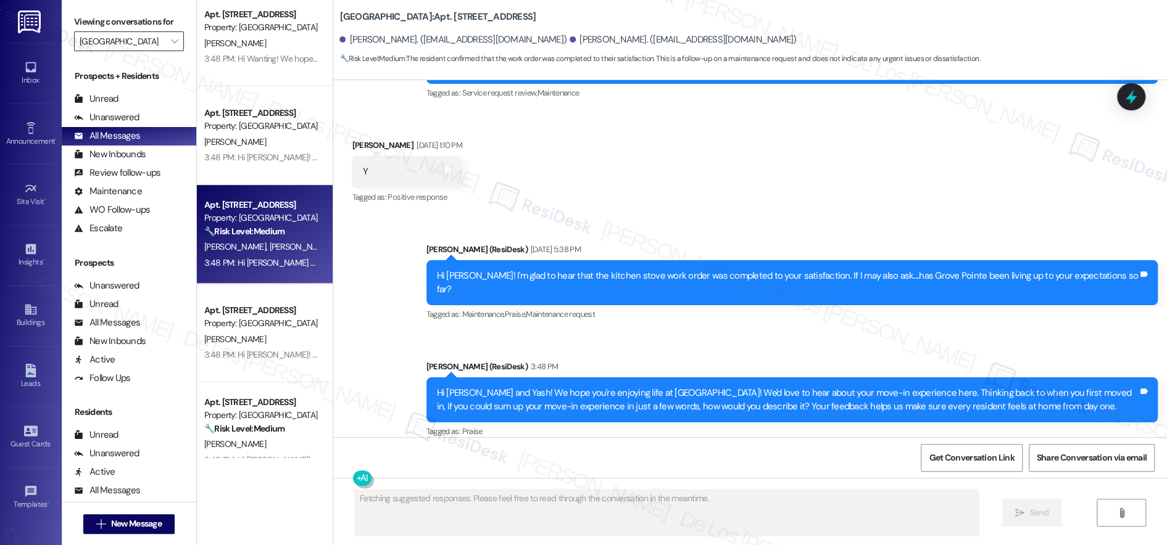
click at [112, 35] on input "[GEOGRAPHIC_DATA]" at bounding box center [122, 41] width 85 height 20
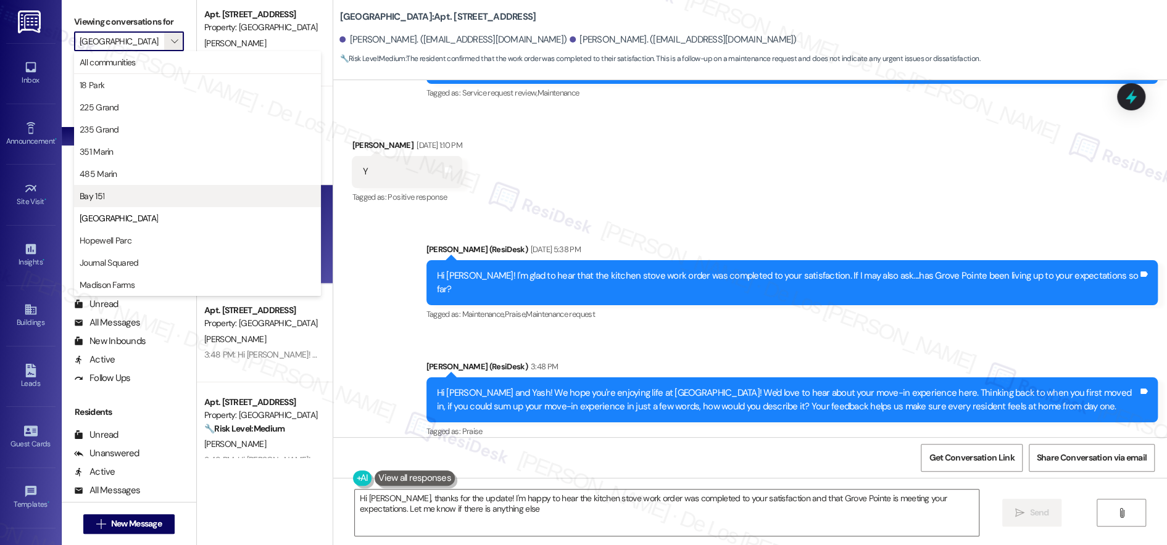
type textarea "Hi [PERSON_NAME], thanks for the update! I'm happy to hear the kitchen stove wo…"
click at [118, 238] on span "Hopewell Parc" at bounding box center [106, 240] width 52 height 12
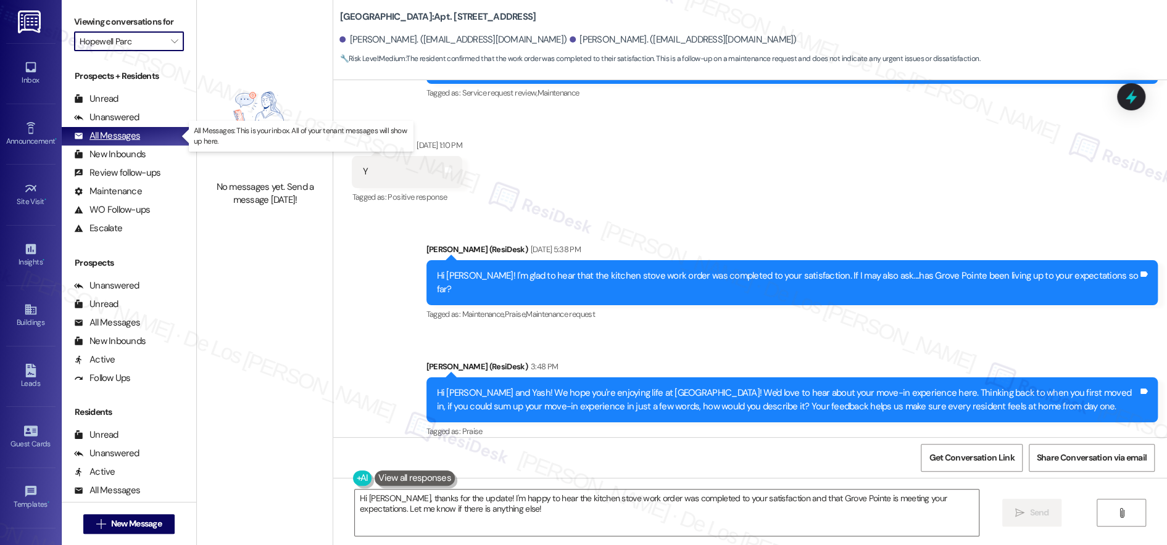
click at [121, 135] on div "All Messages" at bounding box center [107, 136] width 66 height 13
click at [130, 43] on input "Hopewell Parc" at bounding box center [122, 41] width 85 height 20
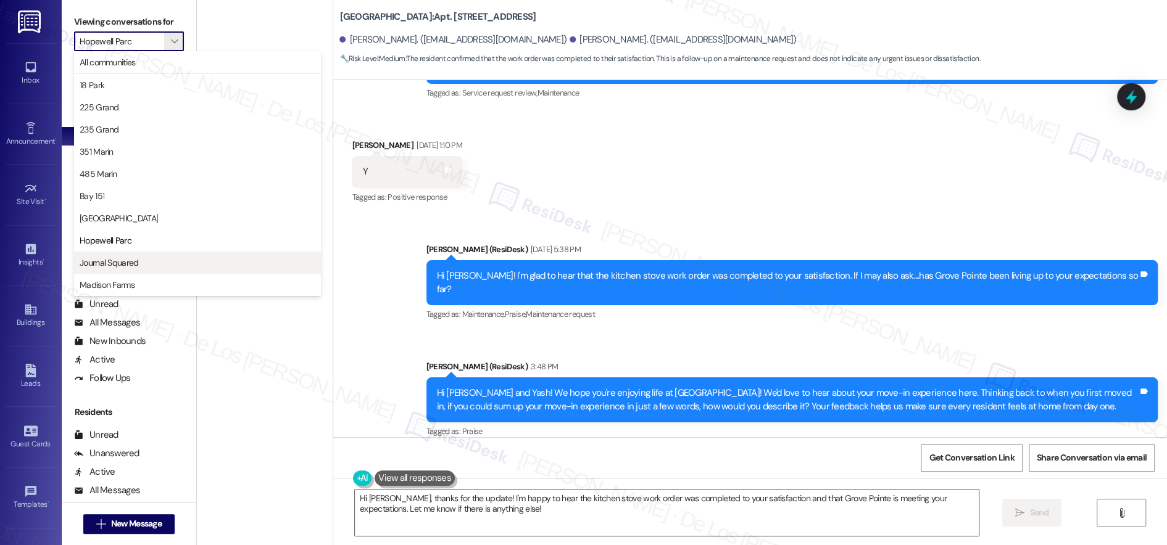
click at [155, 259] on span "Journal Squared" at bounding box center [198, 263] width 236 height 12
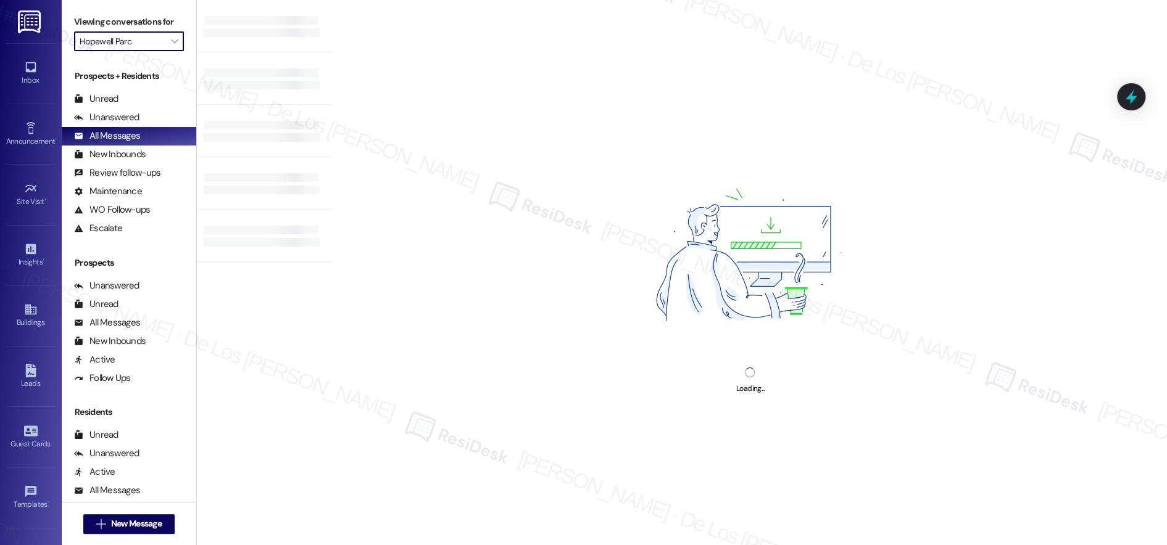
type input "Journal Squared"
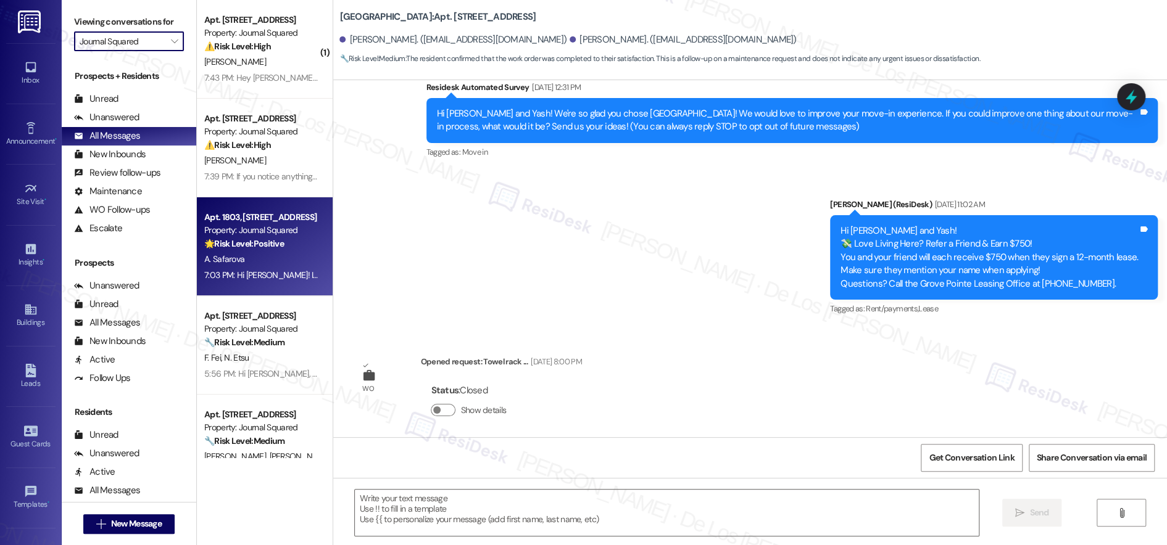
type textarea "Fetching suggested responses. Please feel free to read through the conversation…"
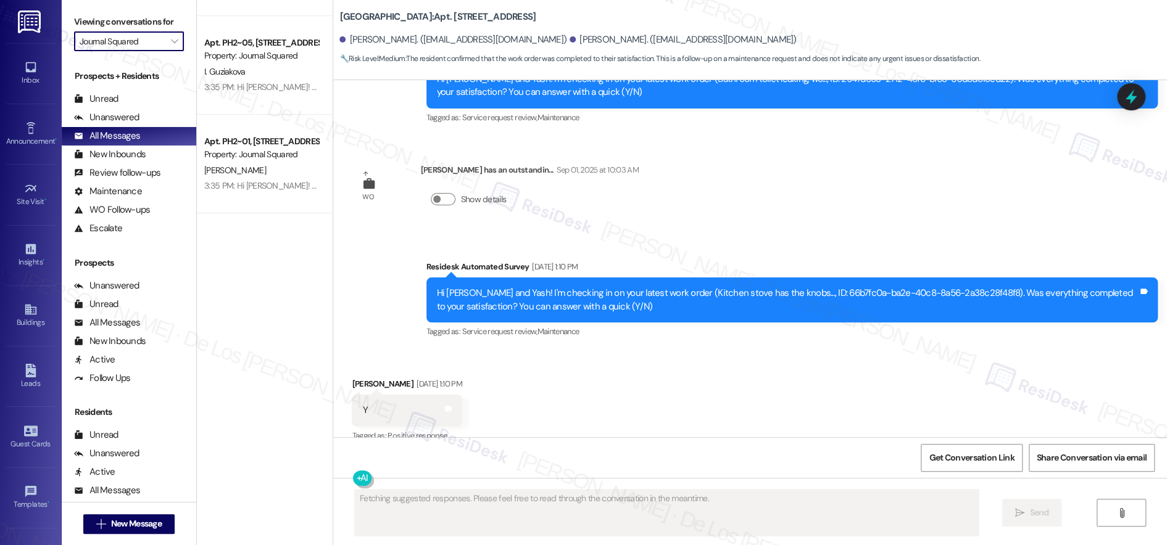
scroll to position [943, 0]
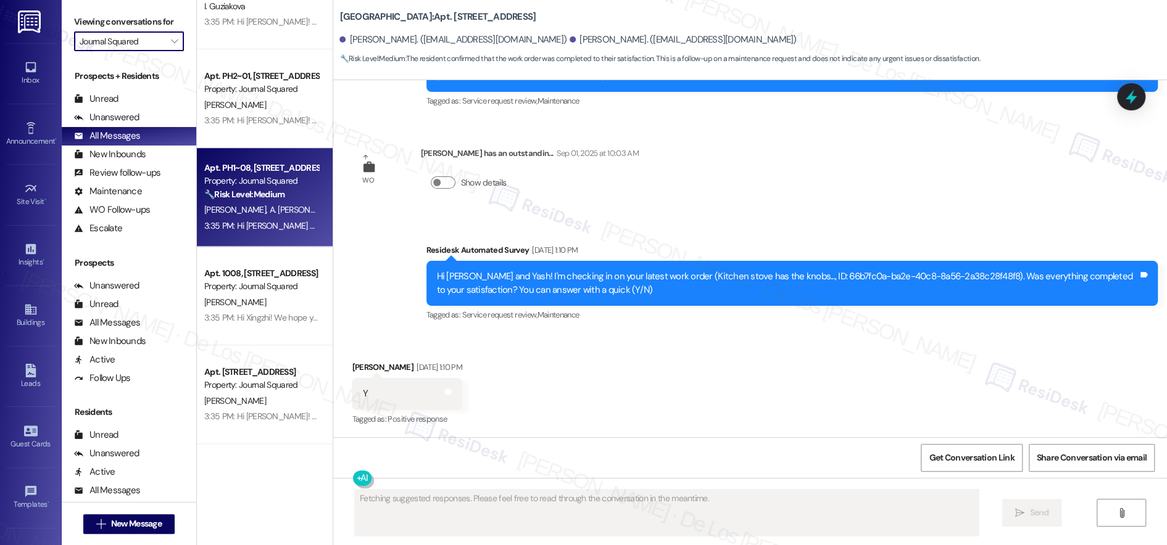
click at [254, 230] on div "3:35 PM: Hi [PERSON_NAME] and [PERSON_NAME]! We hope you're enjoying life at [G…" at bounding box center [874, 225] width 1341 height 11
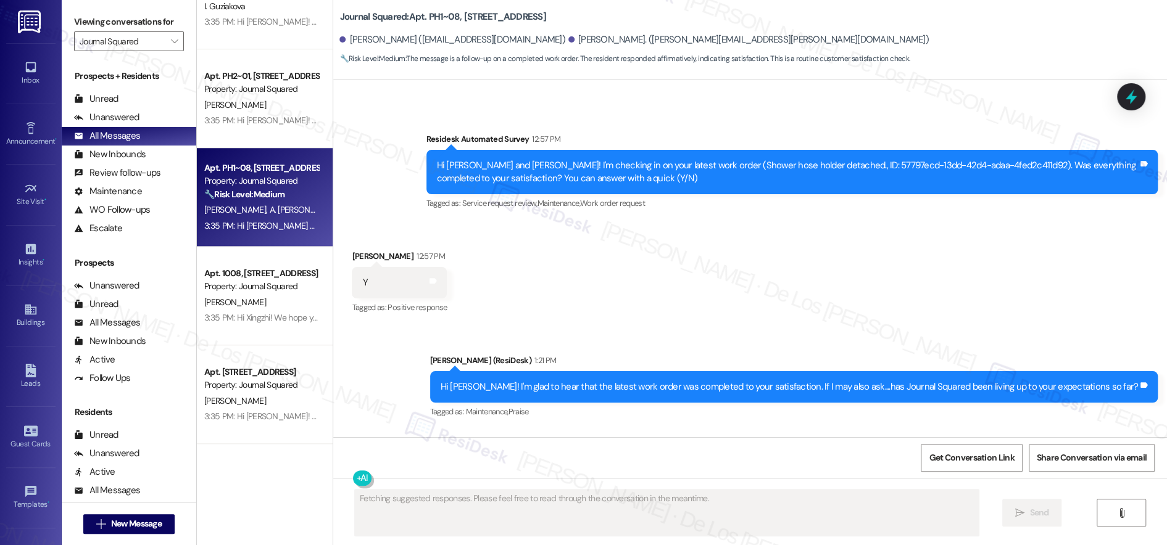
scroll to position [1, 0]
click at [138, 37] on input "Journal Squared" at bounding box center [122, 41] width 85 height 20
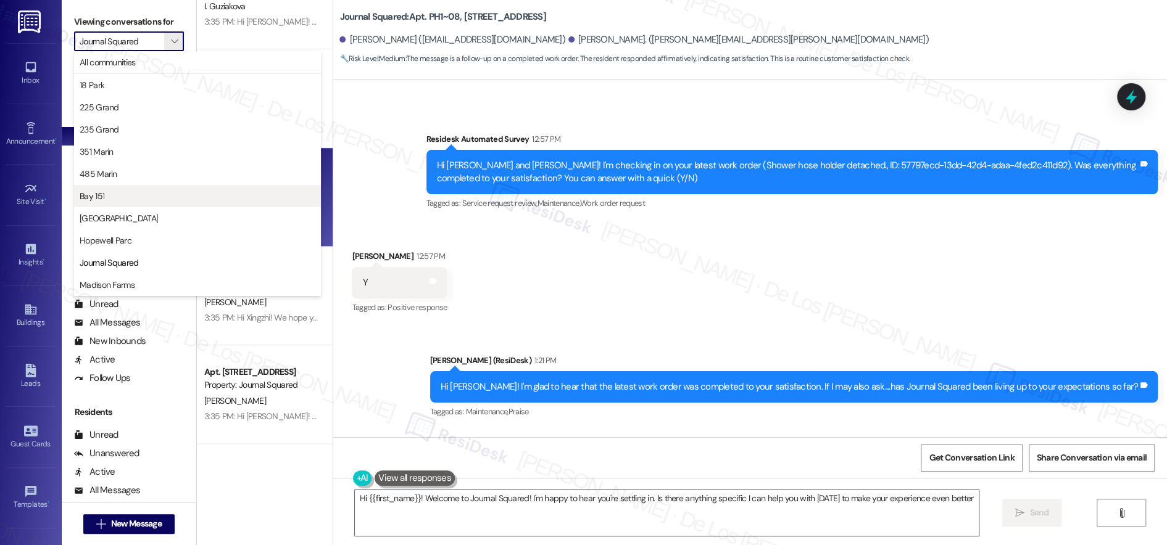
type textarea "Hi {{first_name}}! Welcome to Journal Squared! I'm happy to hear you're settlin…"
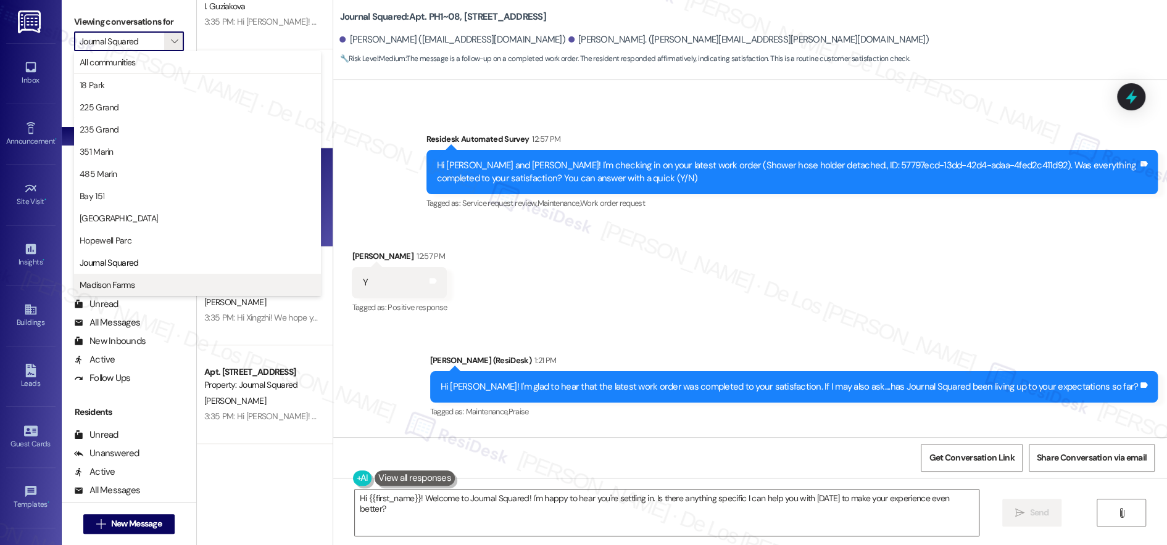
click at [142, 281] on span "Madison Farms" at bounding box center [198, 285] width 236 height 12
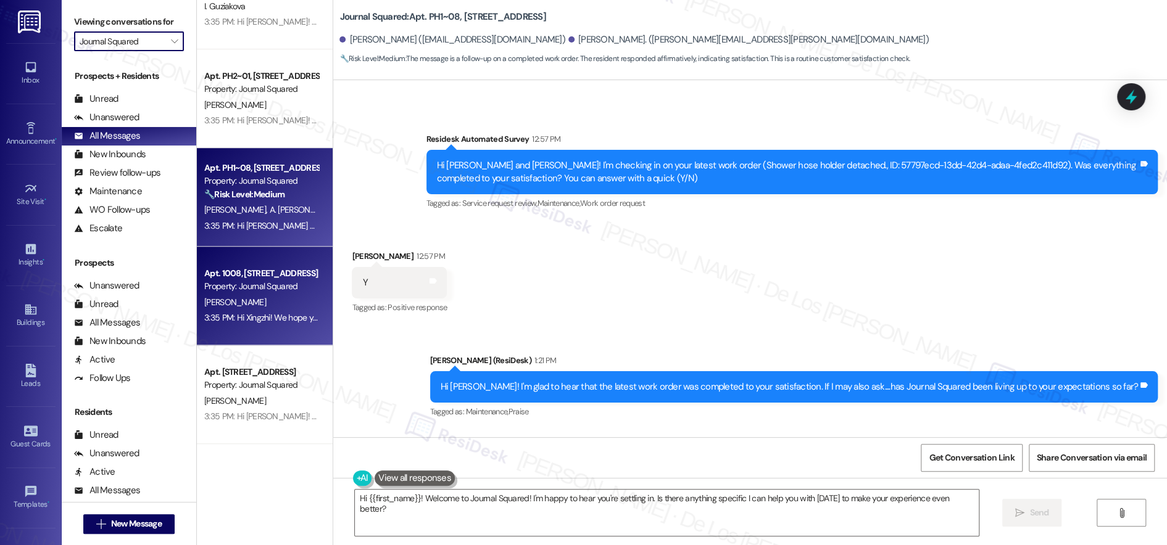
type input "Madison Farms"
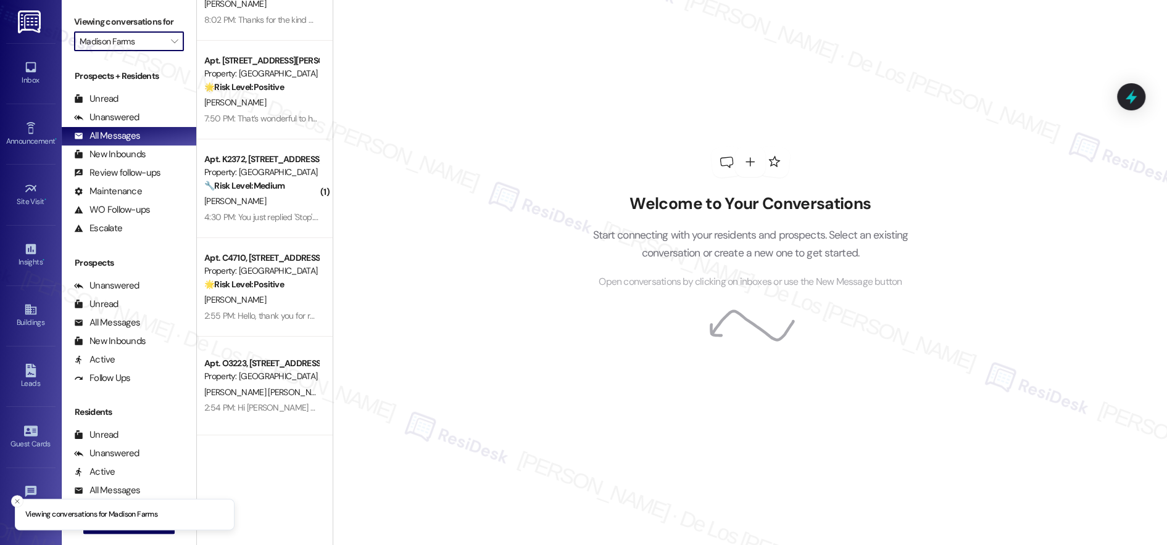
scroll to position [1032, 0]
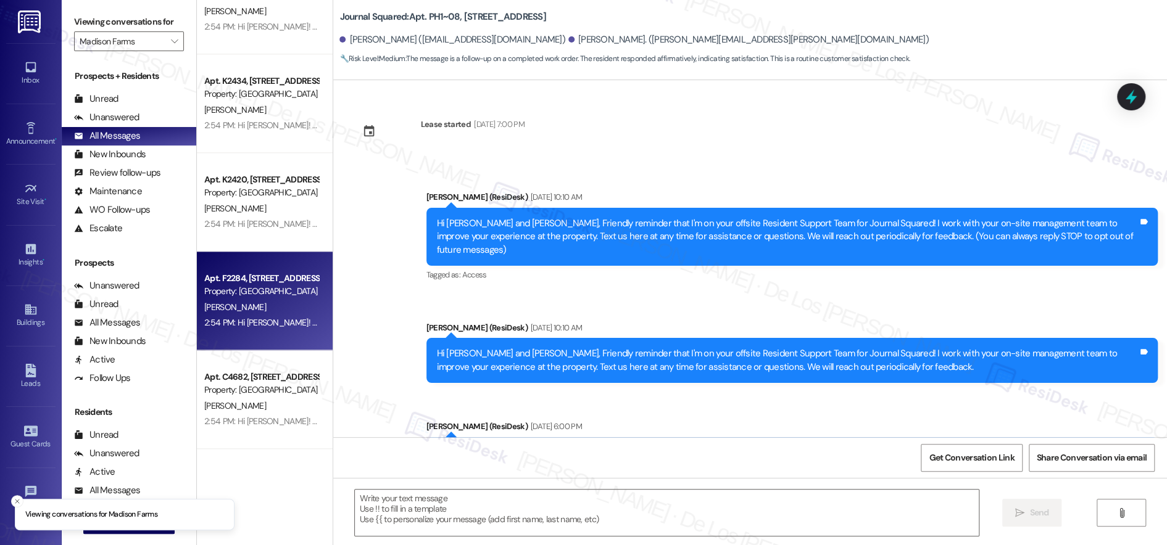
click at [260, 284] on div "Apt. F2284, [STREET_ADDRESS][PERSON_NAME]" at bounding box center [261, 278] width 114 height 13
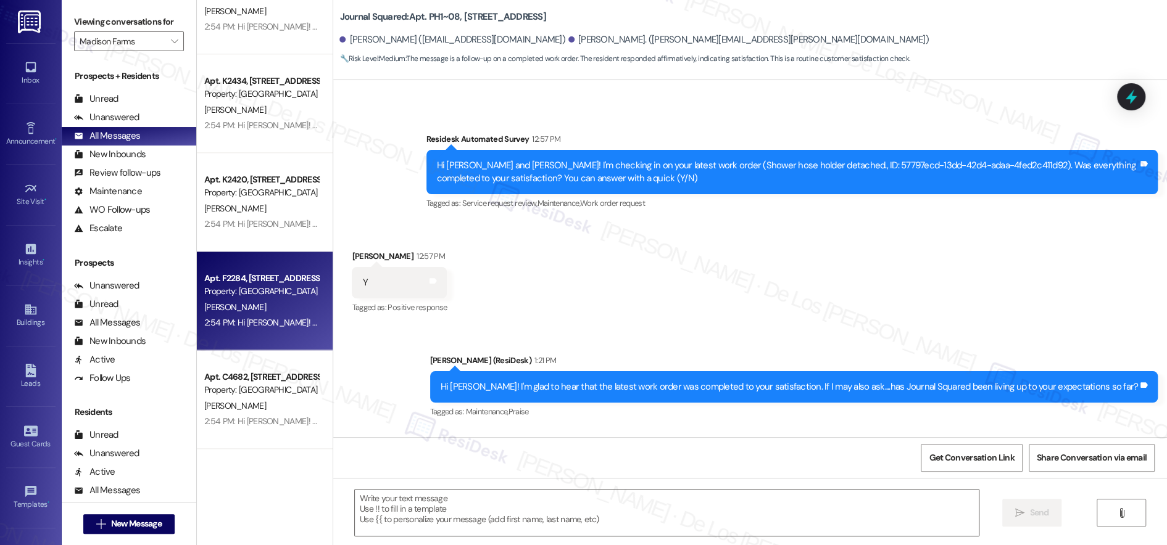
type textarea "Fetching suggested responses. Please feel free to read through the conversation…"
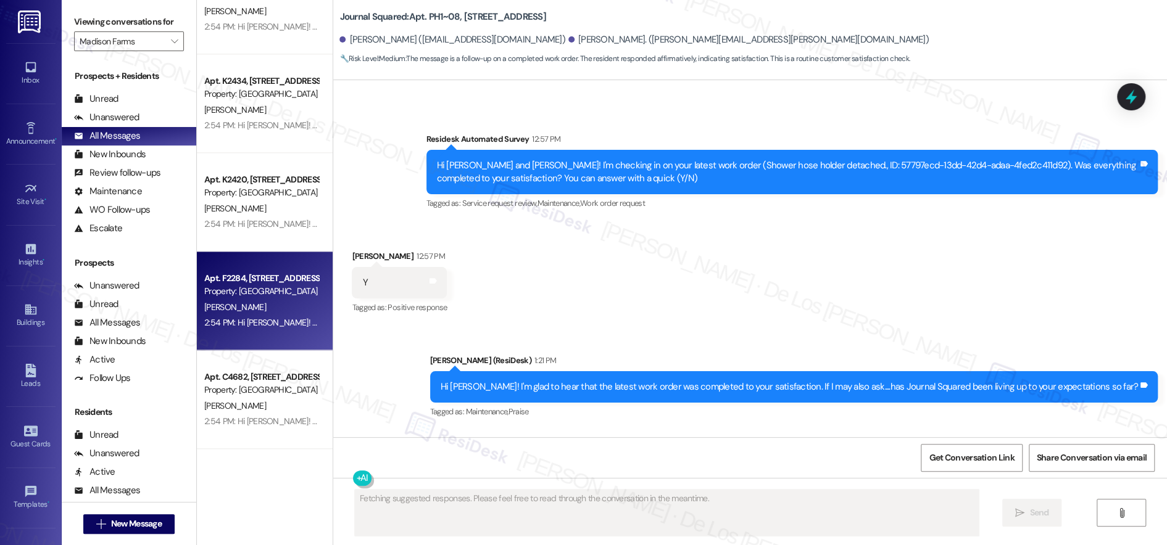
scroll to position [0, 0]
